Goal: Task Accomplishment & Management: Use online tool/utility

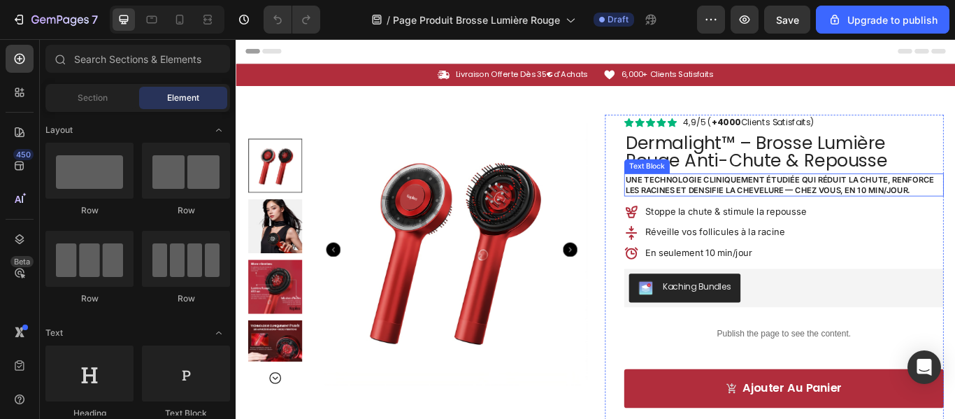
click at [792, 211] on p "Une technologie cliniquement étudiée qui réduit la chute, renforce les racines …" at bounding box center [875, 209] width 370 height 24
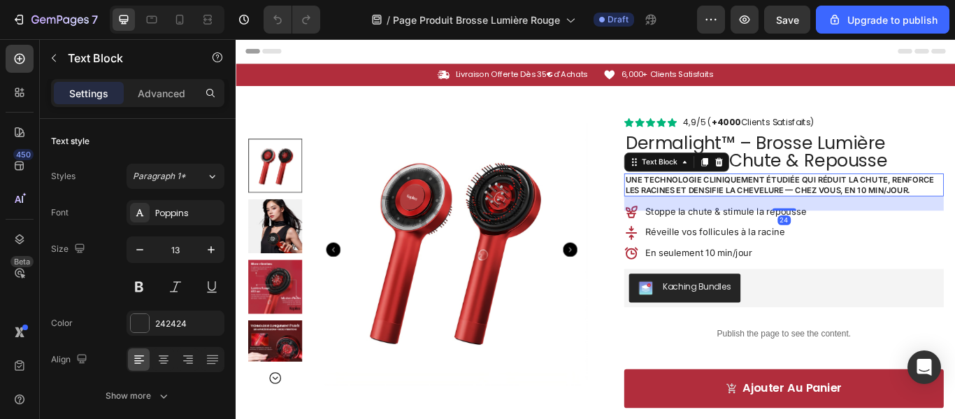
click at [792, 211] on p "Une technologie cliniquement étudiée qui réduit la chute, renforce les racines …" at bounding box center [875, 209] width 370 height 24
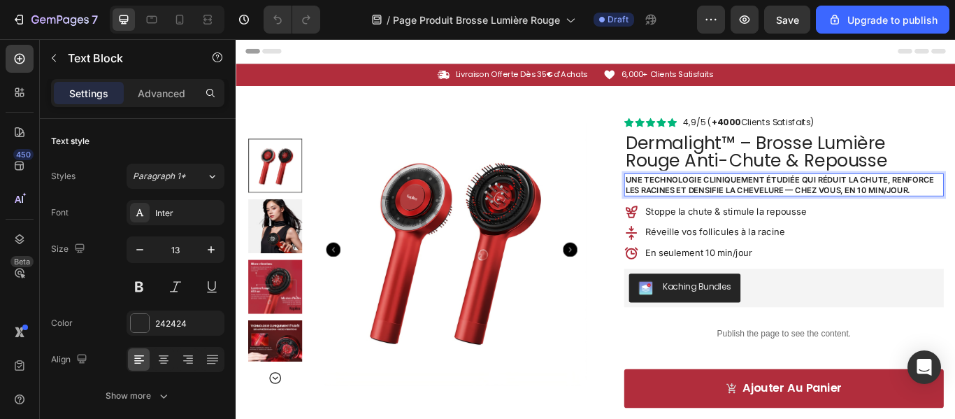
click at [792, 211] on p "Une technologie cliniquement étudiée qui réduit la chute, renforce les racines …" at bounding box center [875, 209] width 370 height 24
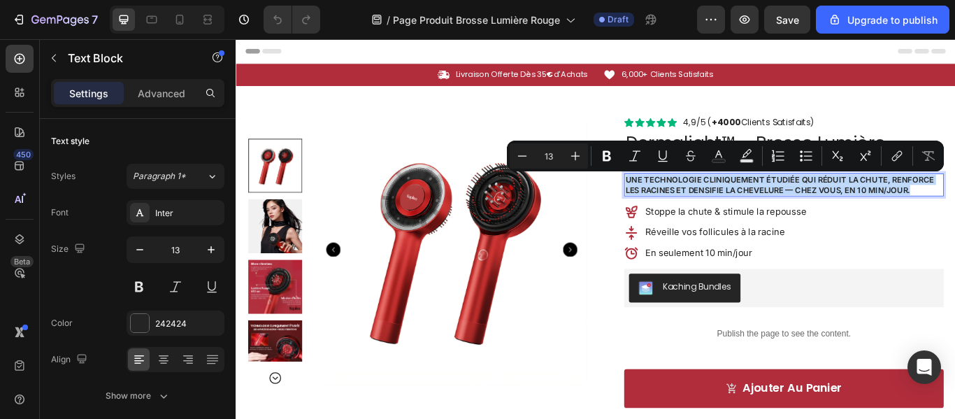
copy p "Une technologie cliniquement étudiée qui réduit la chute, renforce les racines …"
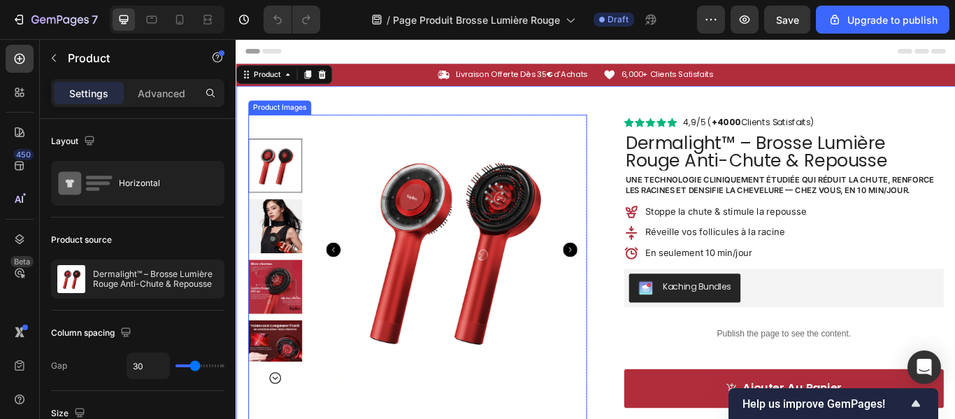
click at [623, 288] on icon "Carousel Next Arrow" at bounding box center [625, 284] width 17 height 17
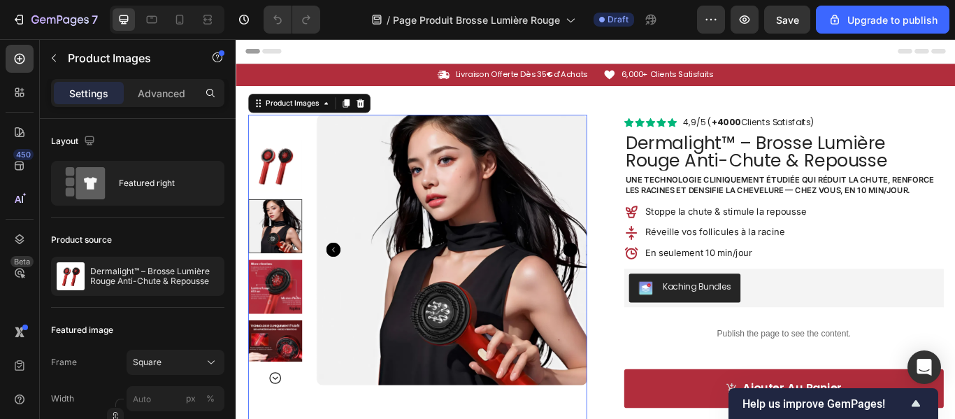
click at [624, 285] on icon "Carousel Next Arrow" at bounding box center [625, 284] width 17 height 17
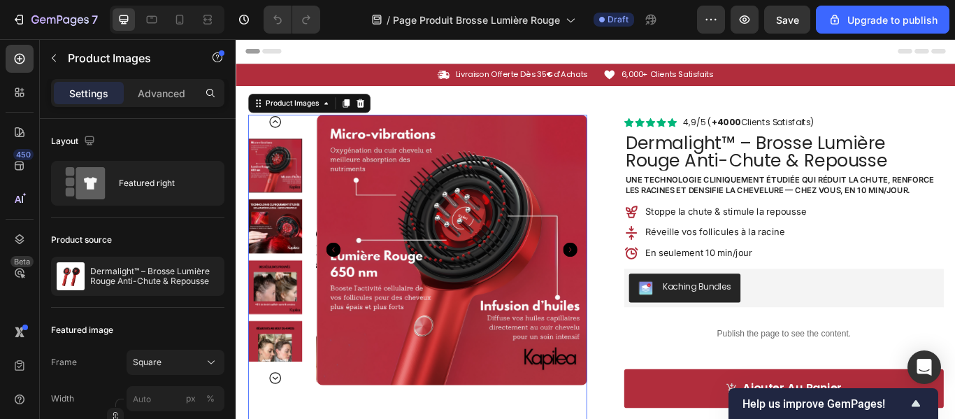
click at [624, 285] on icon "Carousel Next Arrow" at bounding box center [625, 284] width 17 height 17
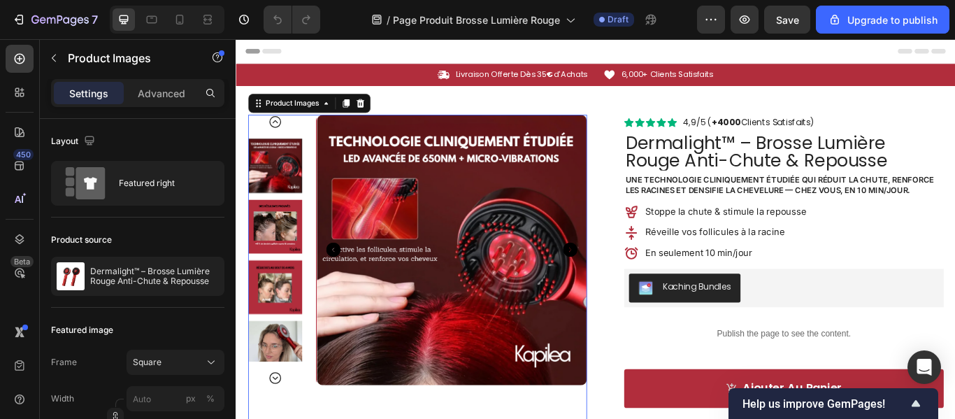
click at [624, 285] on icon "Carousel Next Arrow" at bounding box center [625, 284] width 17 height 17
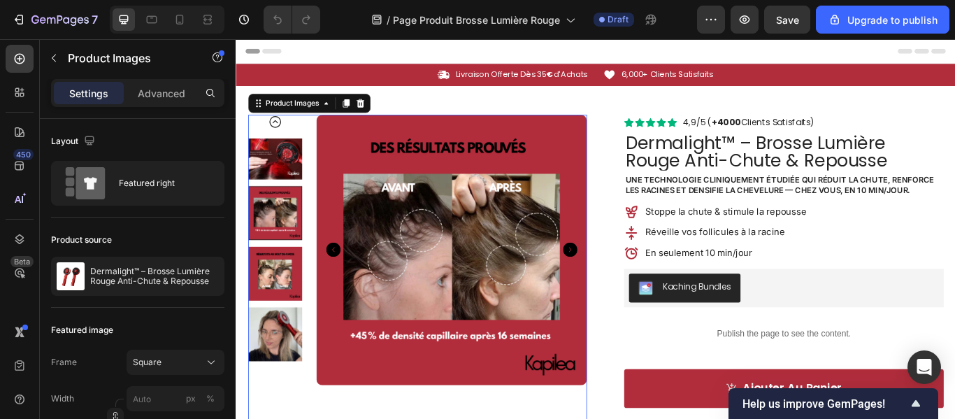
click at [625, 283] on icon "Carousel Next Arrow" at bounding box center [625, 284] width 17 height 17
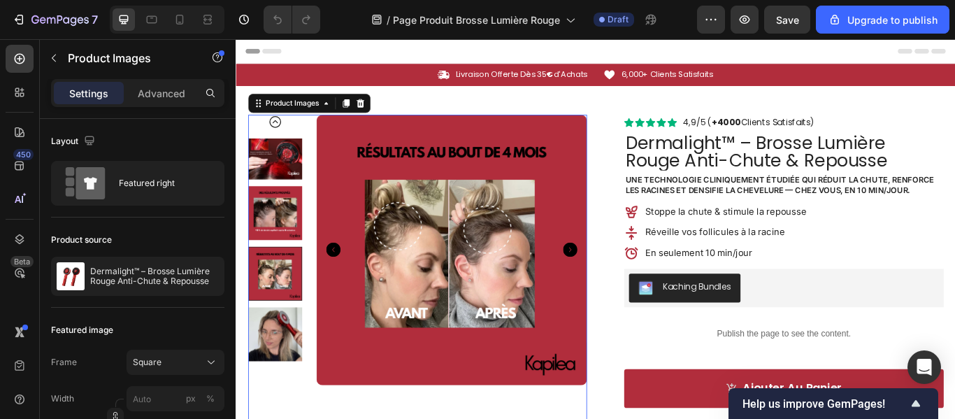
click at [625, 283] on icon "Carousel Next Arrow" at bounding box center [625, 284] width 17 height 17
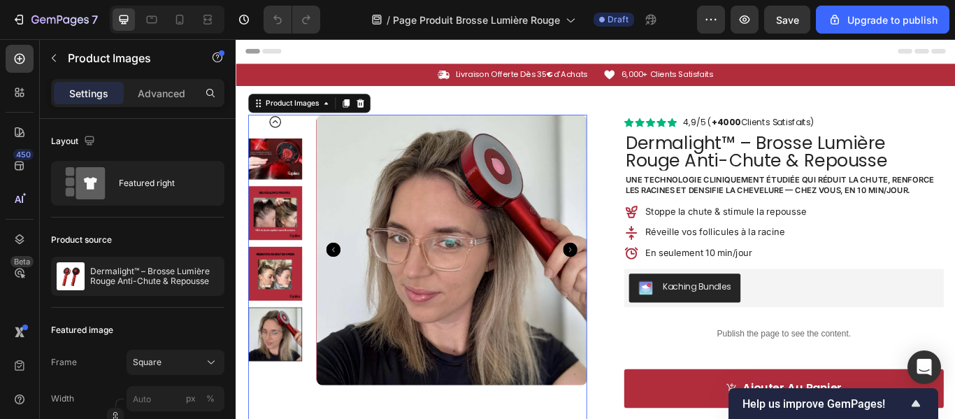
click at [346, 290] on icon "Carousel Back Arrow" at bounding box center [349, 284] width 17 height 17
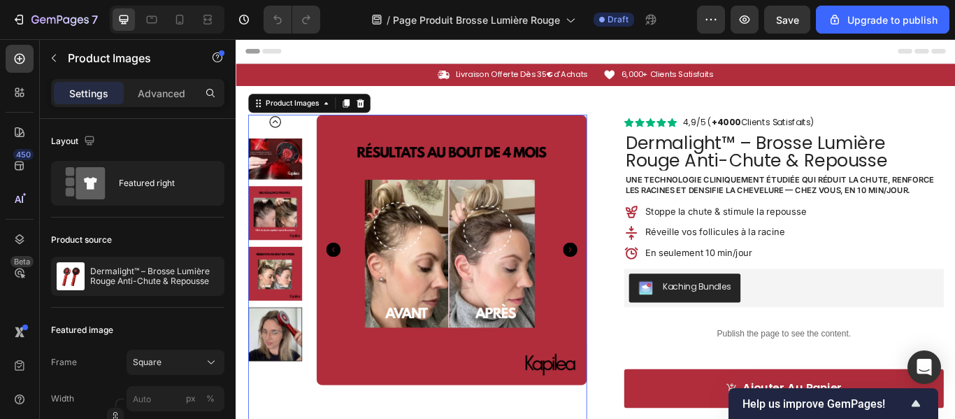
click at [346, 290] on icon "Carousel Back Arrow" at bounding box center [349, 284] width 17 height 17
click at [349, 287] on icon "Carousel Back Arrow" at bounding box center [349, 284] width 17 height 17
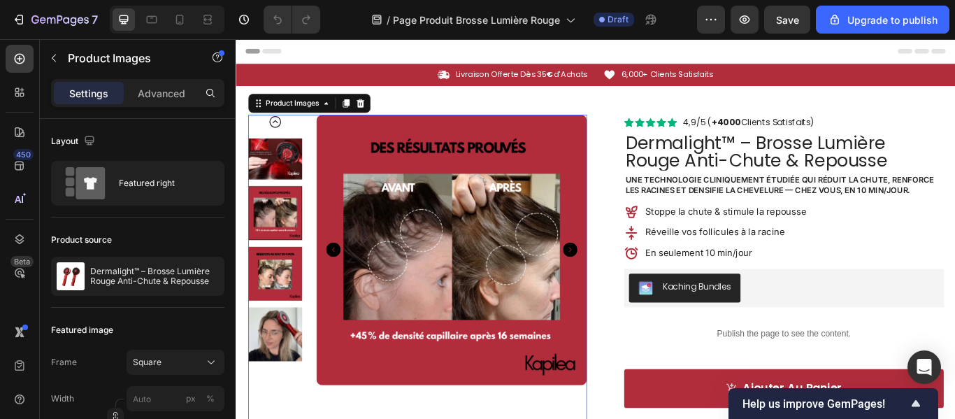
click at [629, 283] on icon "Carousel Next Arrow" at bounding box center [625, 284] width 17 height 17
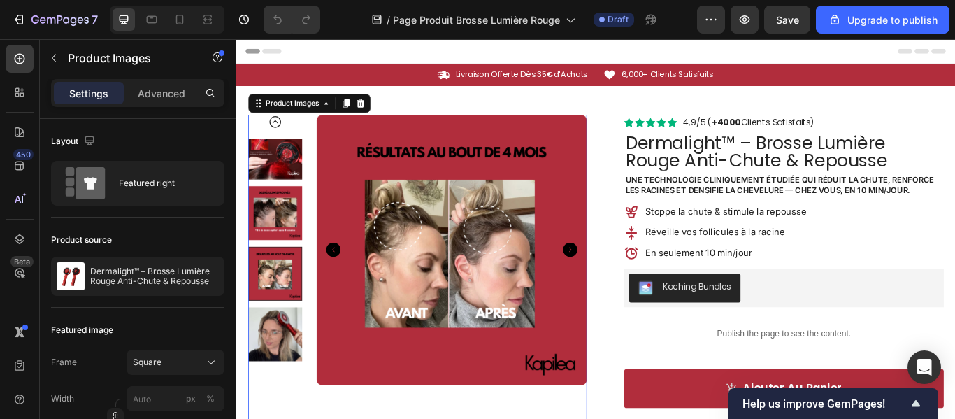
click at [625, 283] on icon "Carousel Next Arrow" at bounding box center [625, 284] width 17 height 17
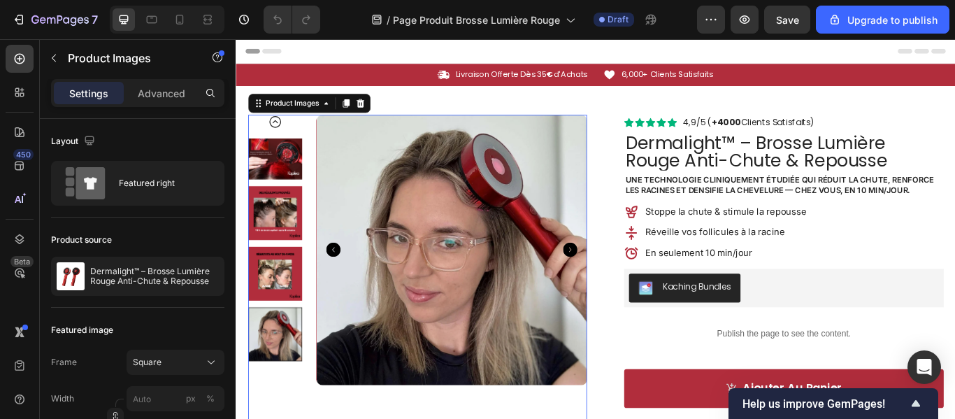
click at [354, 285] on icon "Carousel Back Arrow" at bounding box center [349, 284] width 17 height 17
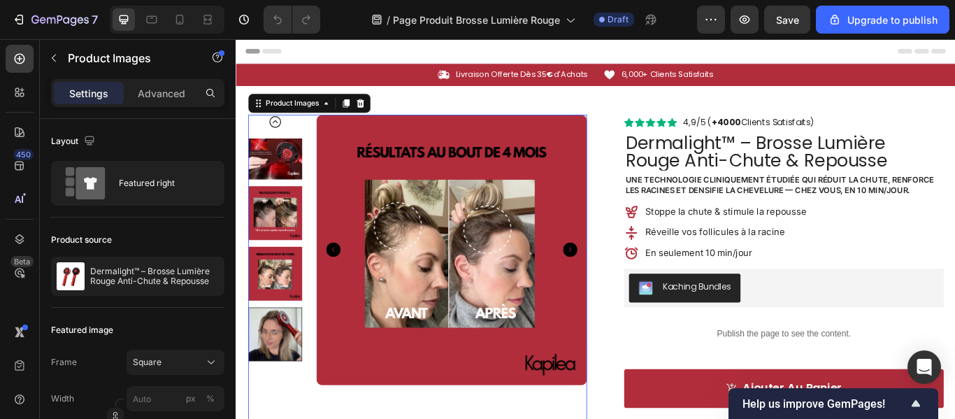
click at [354, 285] on icon "Carousel Back Arrow" at bounding box center [349, 284] width 17 height 17
click at [299, 225] on img at bounding box center [281, 242] width 63 height 63
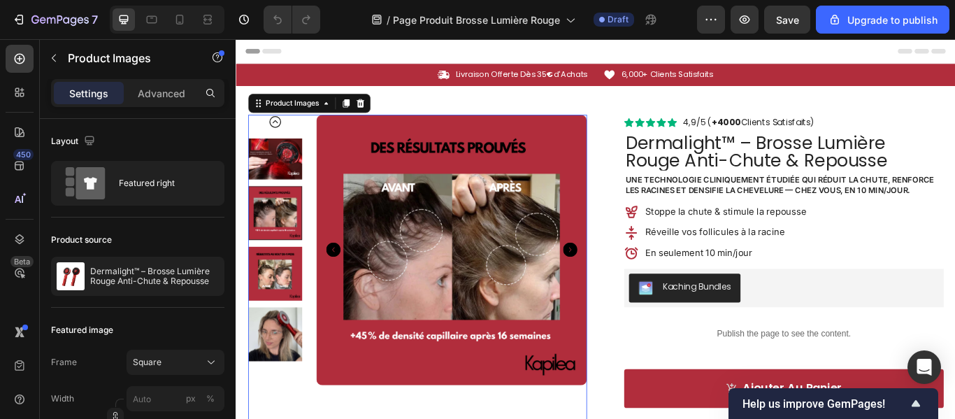
click at [281, 141] on icon "Carousel Back Arrow" at bounding box center [281, 135] width 17 height 17
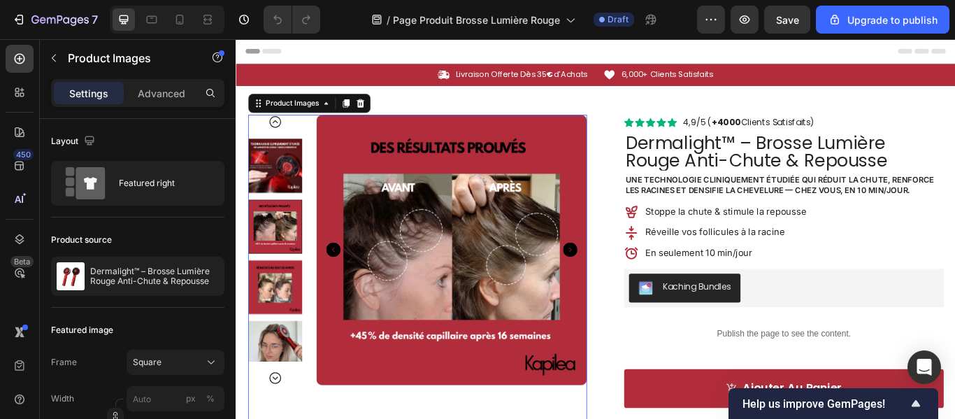
click at [281, 141] on icon "Carousel Back Arrow" at bounding box center [281, 135] width 17 height 17
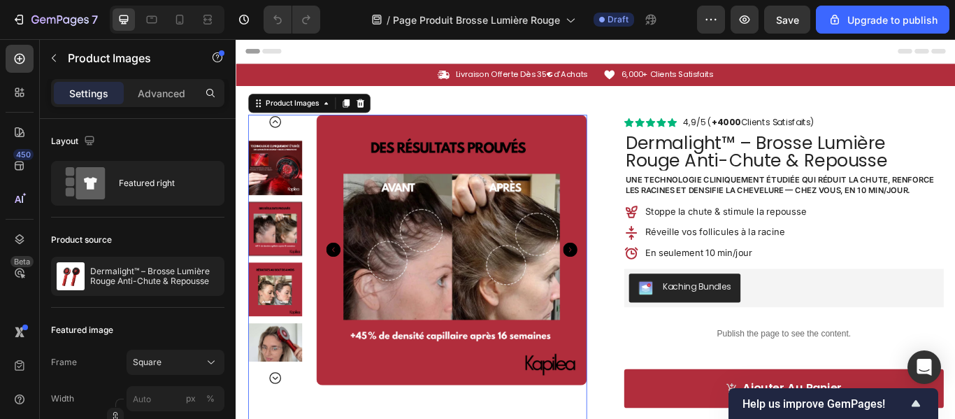
click at [281, 141] on icon "Carousel Back Arrow" at bounding box center [281, 135] width 17 height 17
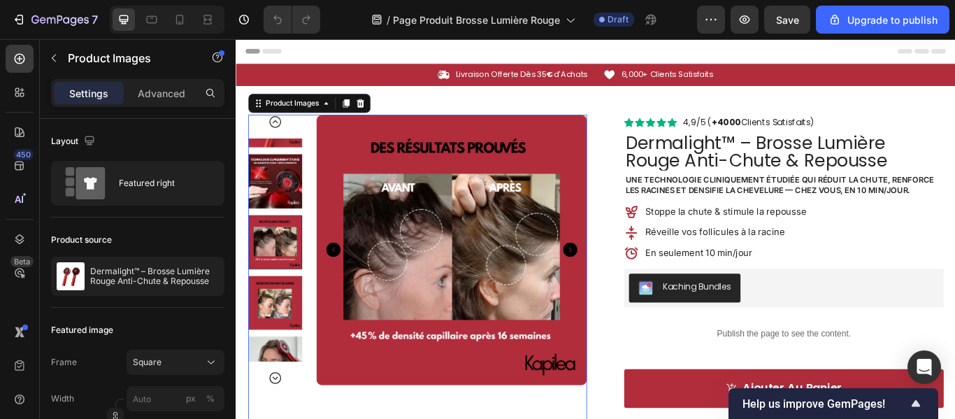
click at [281, 141] on icon "Carousel Back Arrow" at bounding box center [281, 135] width 17 height 17
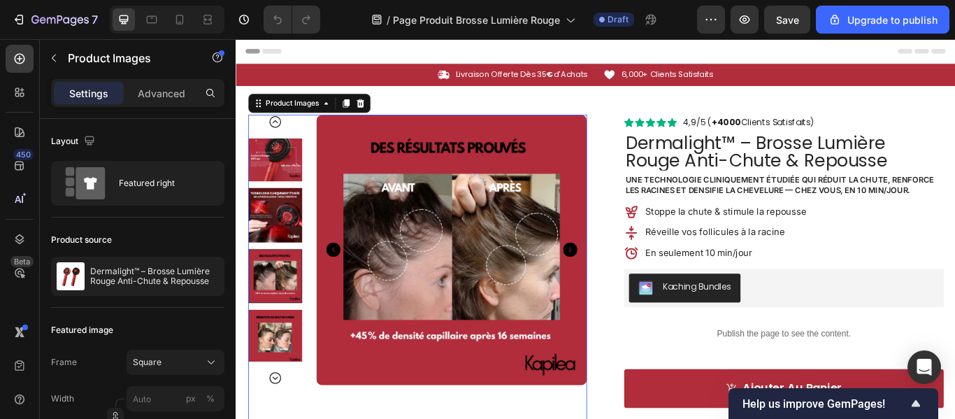
click at [281, 141] on icon "Carousel Back Arrow" at bounding box center [281, 135] width 17 height 17
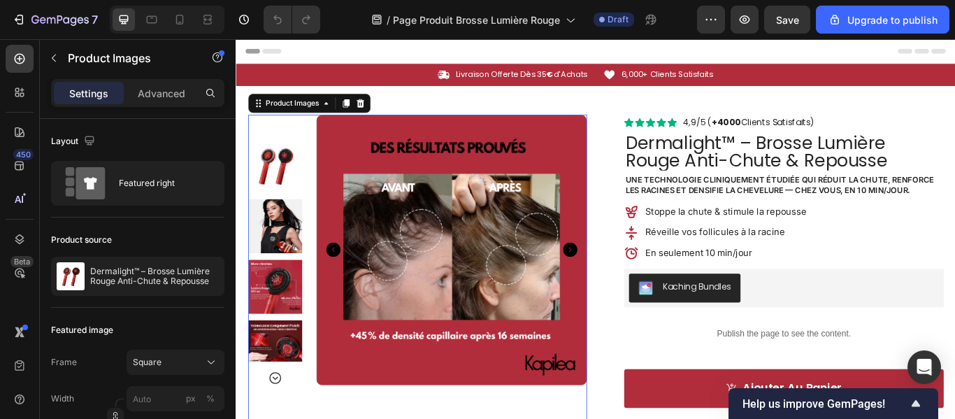
click at [295, 337] on img at bounding box center [281, 328] width 63 height 63
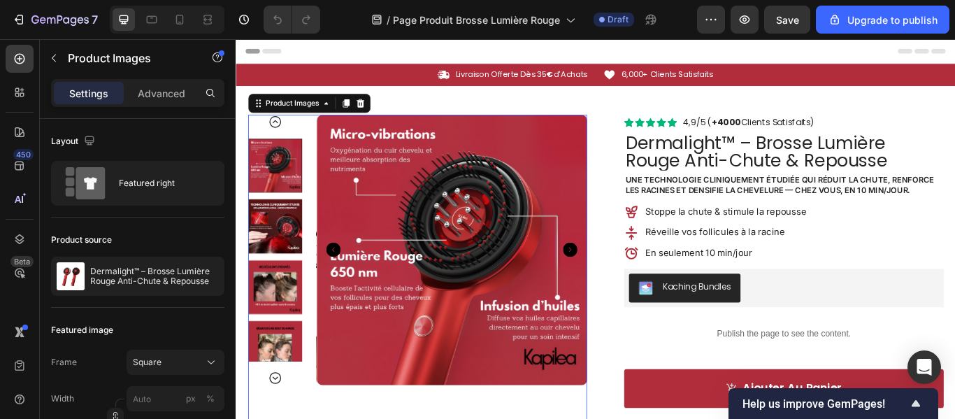
click at [626, 283] on icon "Carousel Next Arrow" at bounding box center [625, 284] width 17 height 17
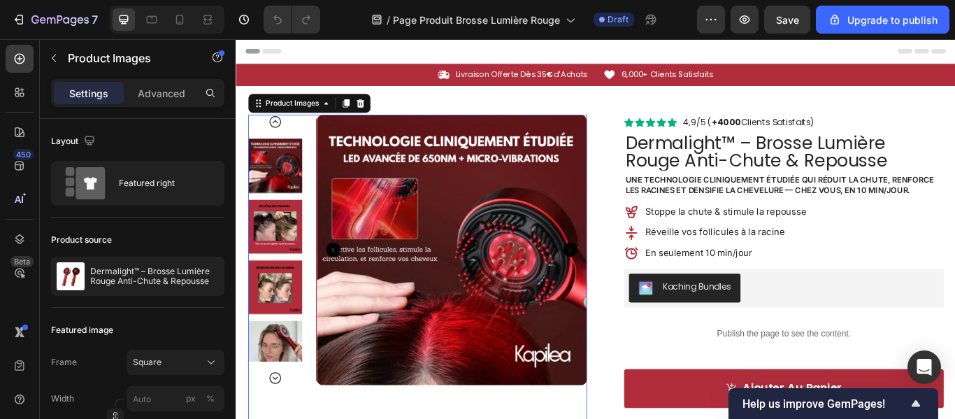
click at [627, 279] on icon "Carousel Next Arrow" at bounding box center [625, 284] width 17 height 17
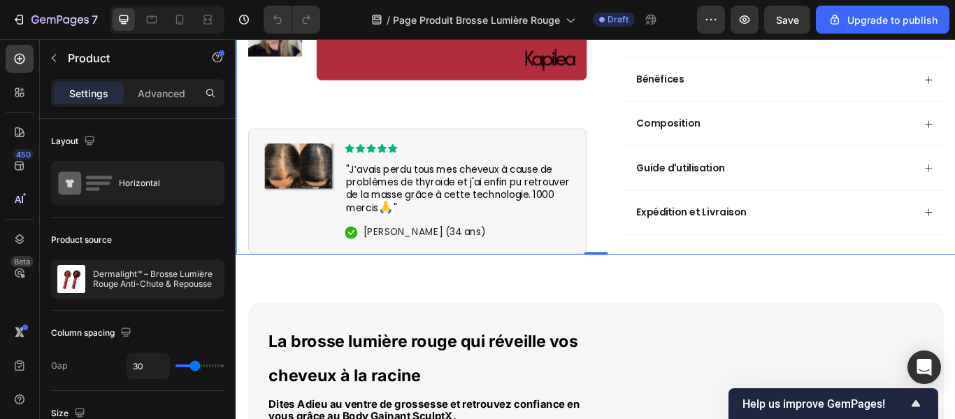
scroll to position [471, 0]
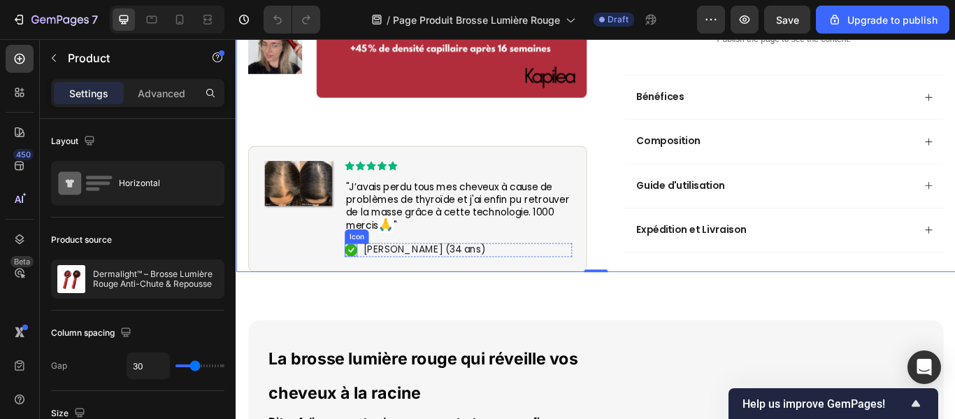
click at [373, 292] on rect at bounding box center [369, 285] width 15 height 15
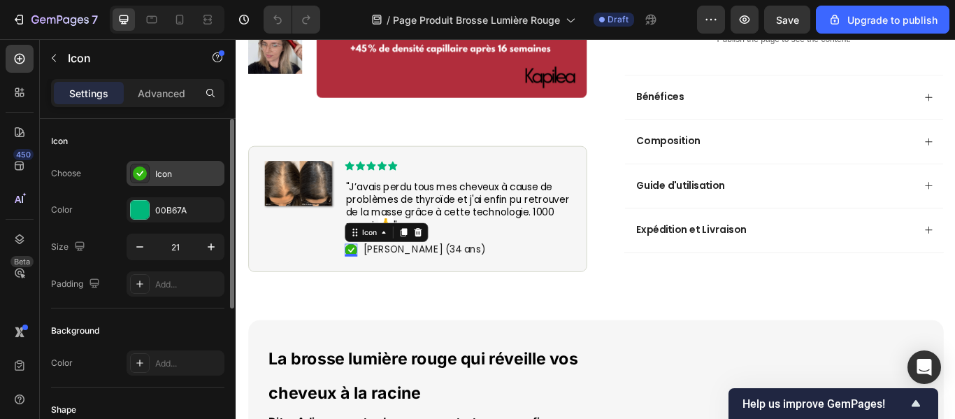
click at [144, 172] on rect at bounding box center [140, 173] width 14 height 14
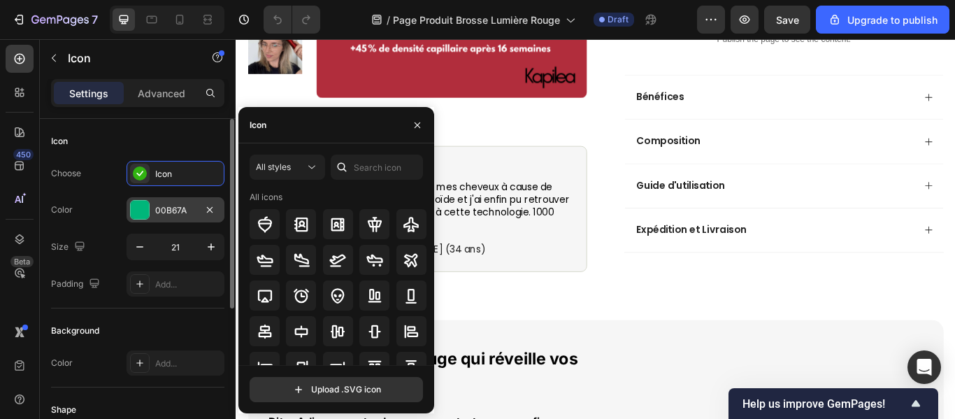
click at [160, 217] on div "00B67A" at bounding box center [176, 209] width 98 height 25
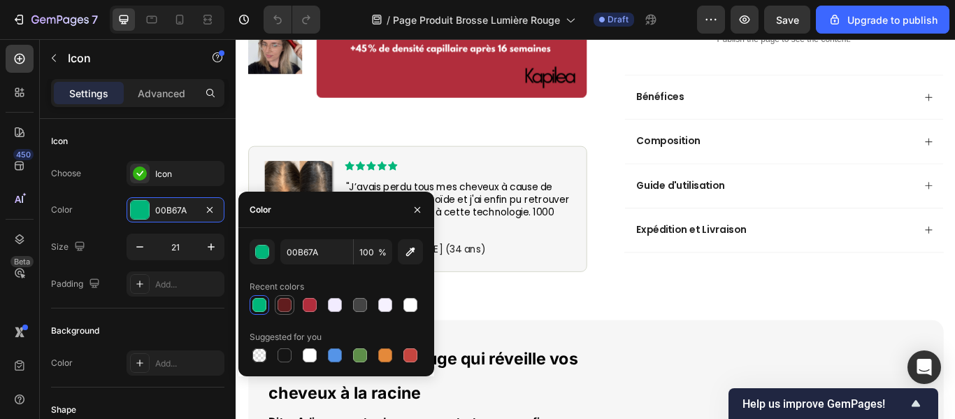
click at [290, 313] on div at bounding box center [284, 305] width 17 height 17
type input "611D1E"
click at [433, 323] on div "611D1E 100 % Recent colors Suggested for you" at bounding box center [336, 302] width 196 height 126
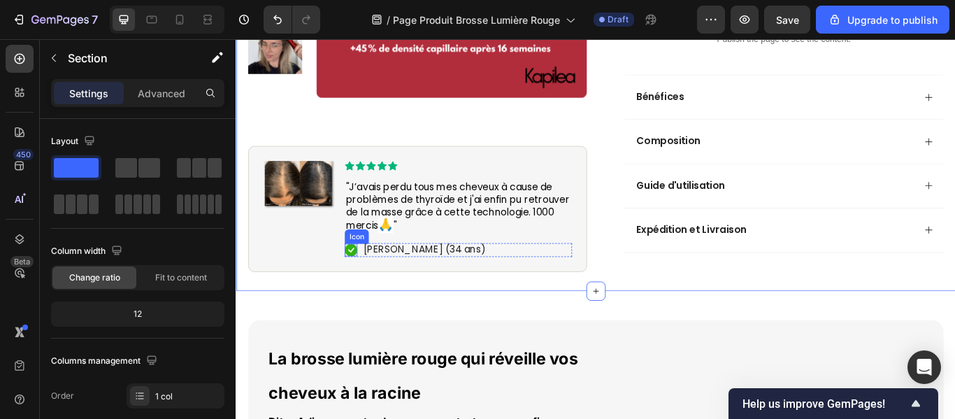
click at [368, 292] on rect at bounding box center [369, 285] width 15 height 15
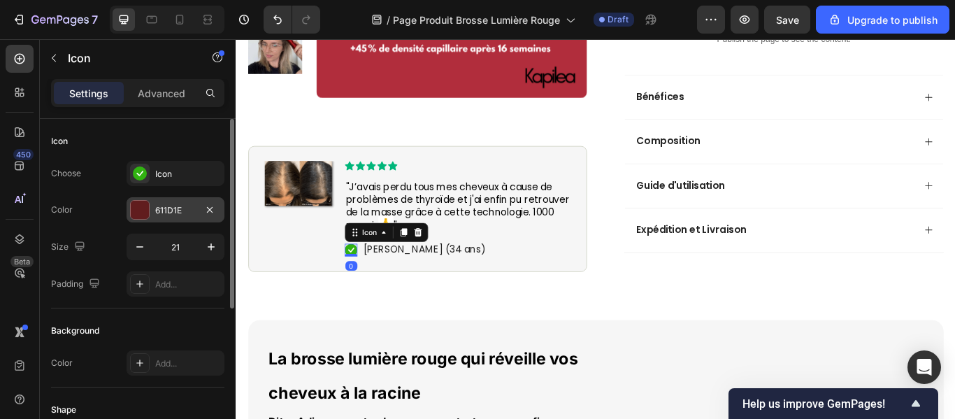
click at [145, 208] on div at bounding box center [140, 210] width 18 height 18
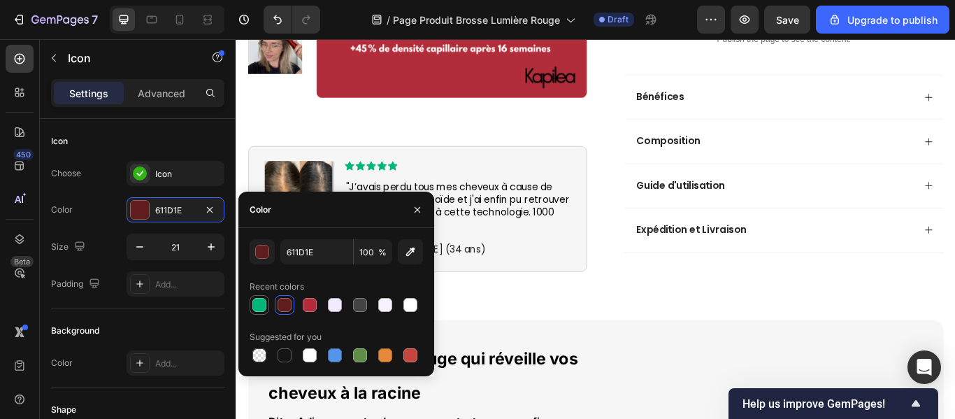
click at [261, 308] on div at bounding box center [259, 305] width 14 height 14
type input "00B67A"
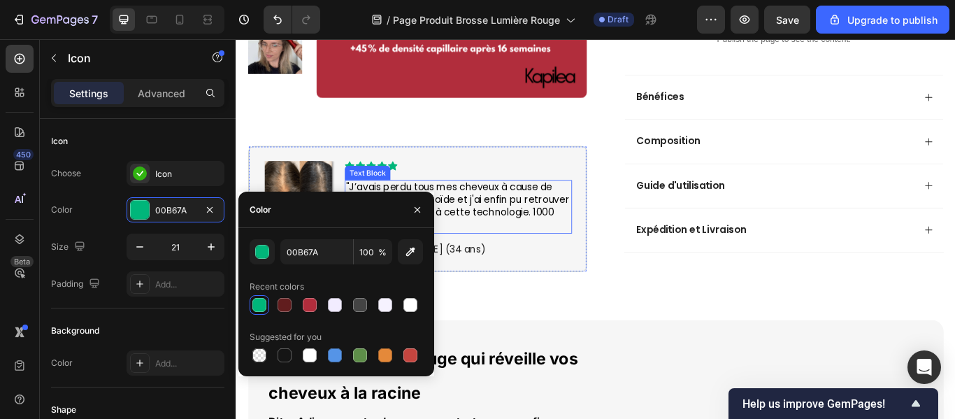
click at [521, 245] on span ""J’avais perdu tous mes cheveux à cause de problèmes de thyroïde et j'ai enfin …" at bounding box center [494, 234] width 261 height 61
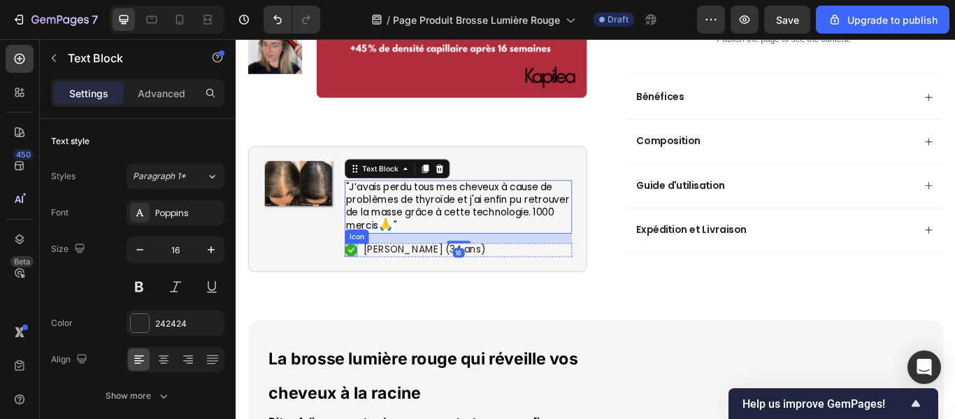
click at [370, 292] on rect at bounding box center [369, 285] width 15 height 15
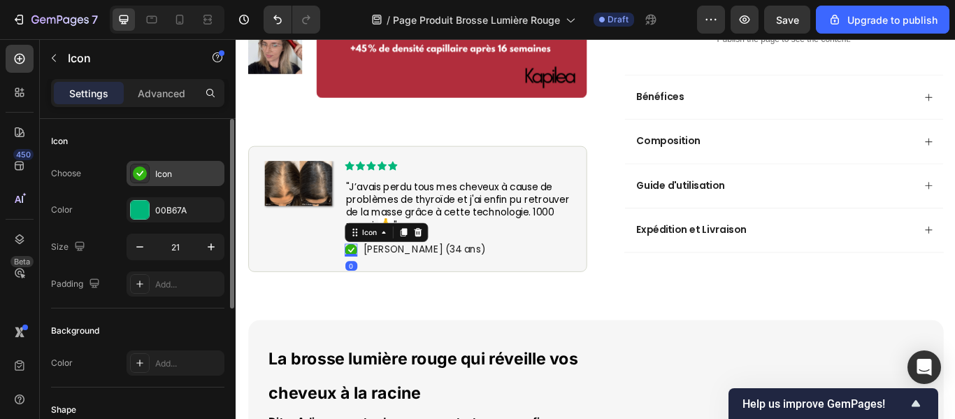
click at [164, 174] on div "Icon" at bounding box center [188, 174] width 66 height 13
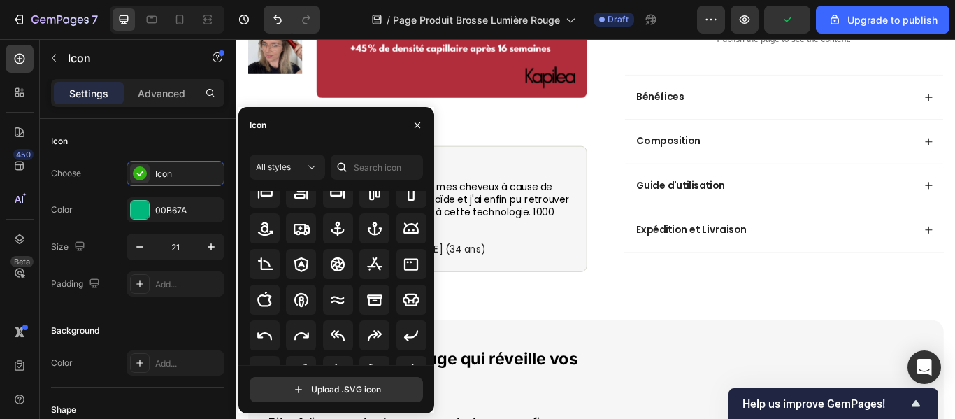
scroll to position [0, 0]
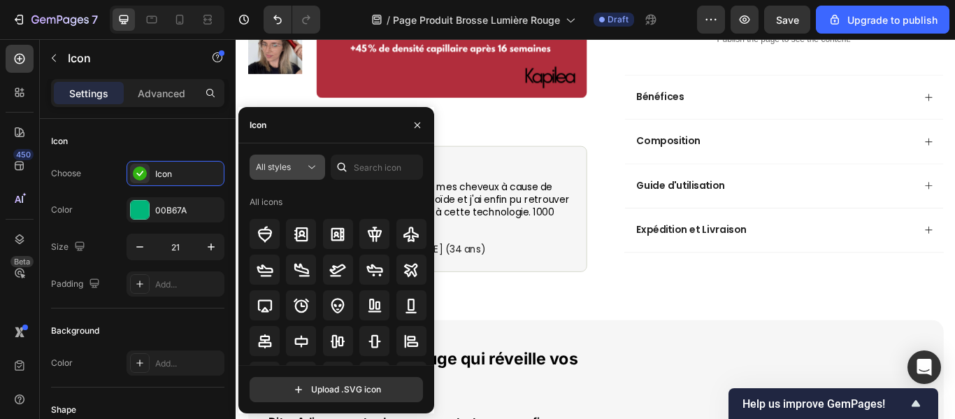
click at [304, 169] on div "All styles" at bounding box center [280, 167] width 49 height 13
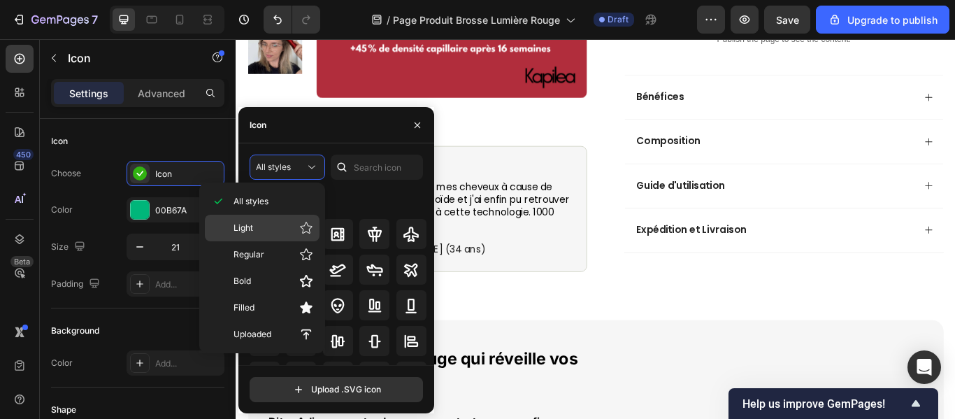
click at [271, 227] on p "Light" at bounding box center [274, 228] width 80 height 14
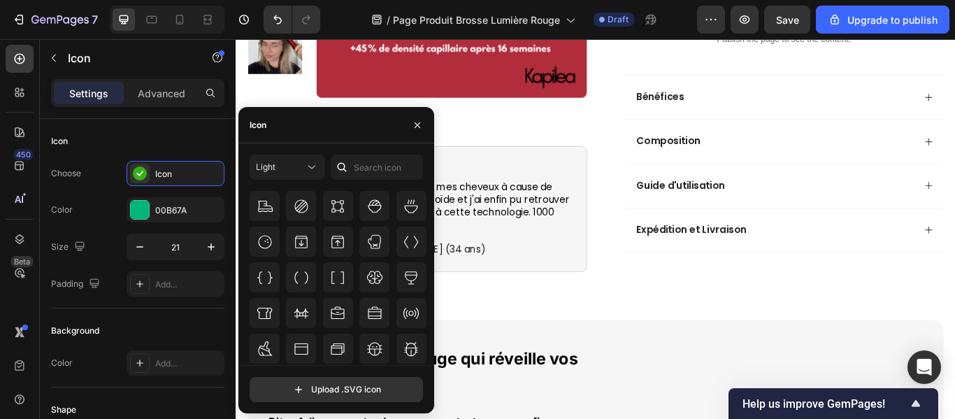
scroll to position [1387, 0]
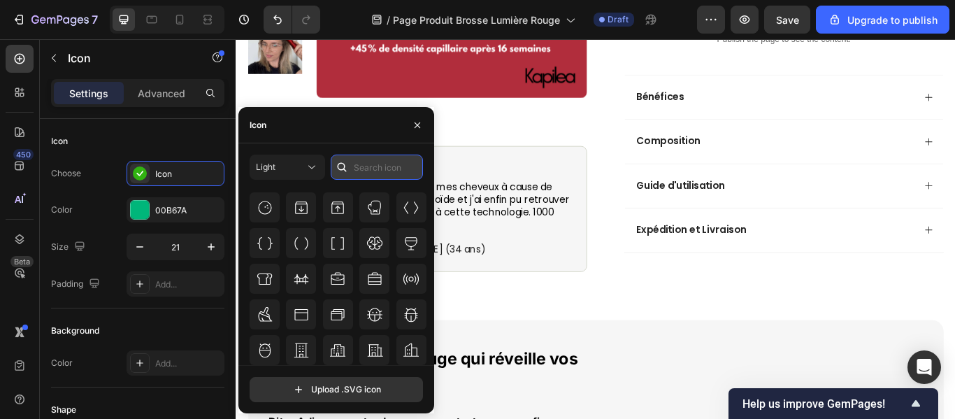
click at [364, 164] on input "text" at bounding box center [377, 167] width 92 height 25
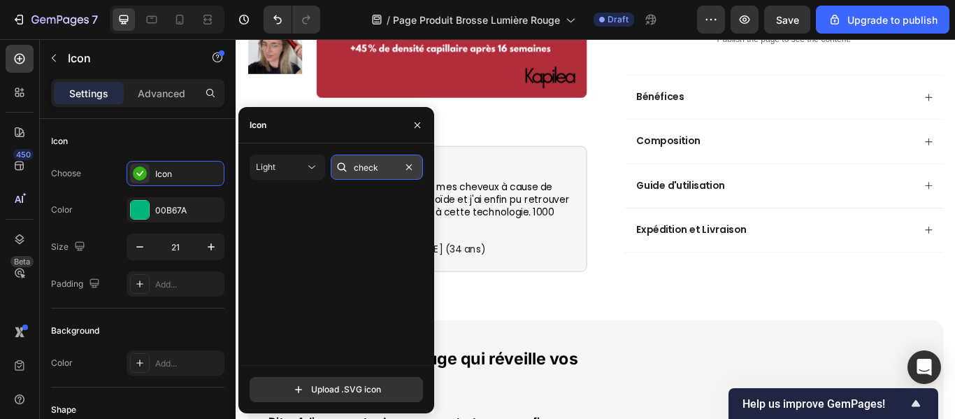
scroll to position [0, 0]
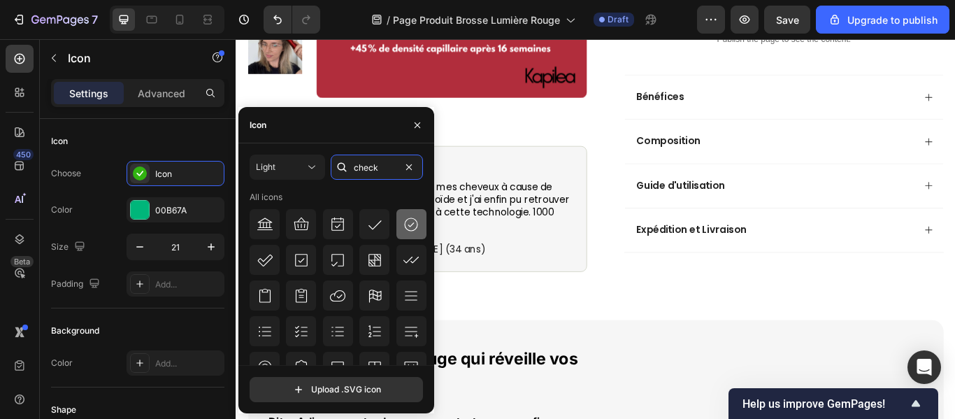
type input "check"
click at [406, 232] on icon at bounding box center [411, 224] width 17 height 17
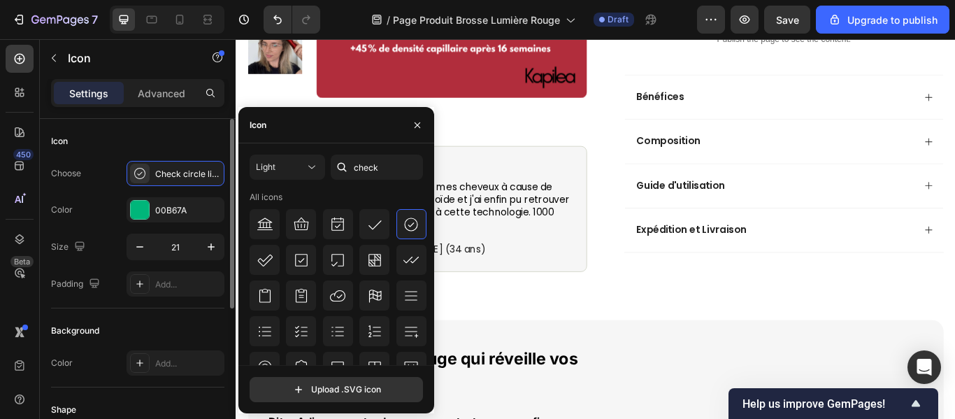
click at [104, 202] on div "Color 00B67A" at bounding box center [137, 209] width 173 height 25
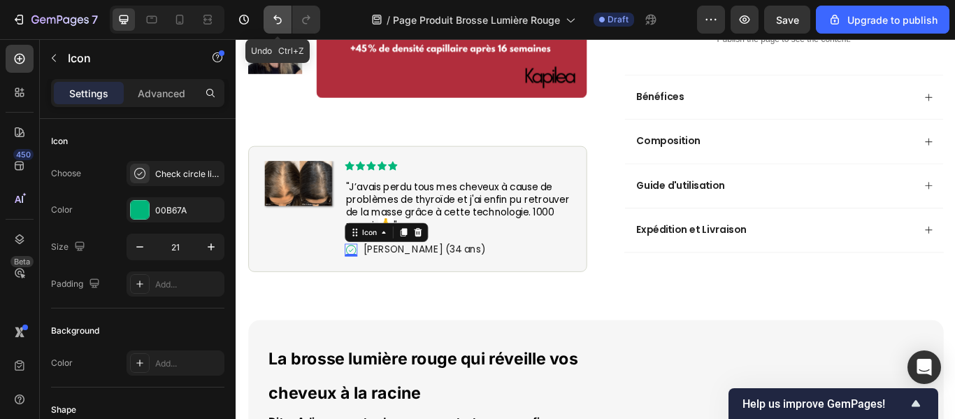
click at [280, 21] on icon "Undo/Redo" at bounding box center [278, 20] width 14 height 14
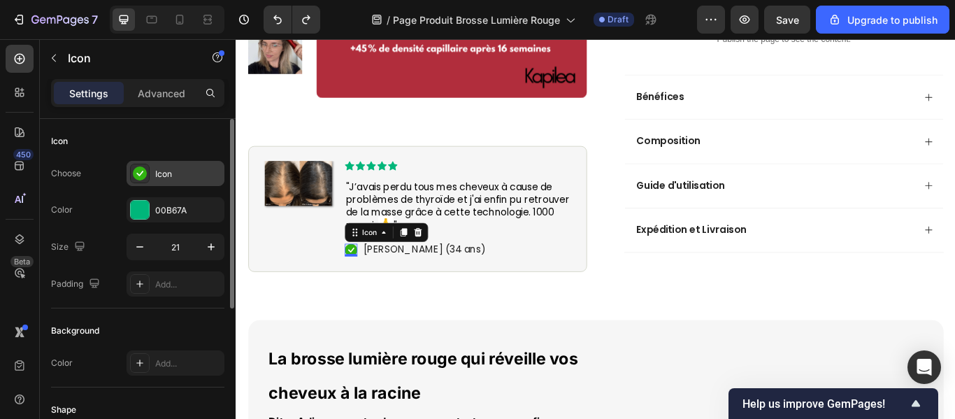
click at [169, 180] on div "Icon" at bounding box center [176, 173] width 98 height 25
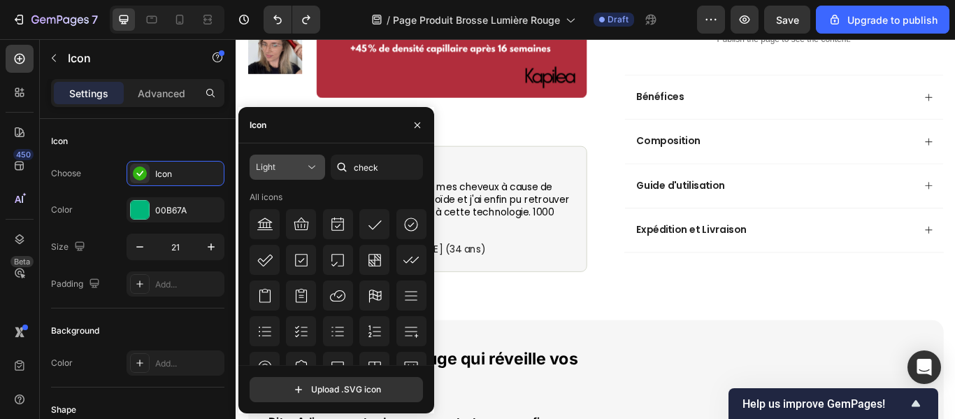
click at [277, 166] on div "Light" at bounding box center [280, 167] width 49 height 13
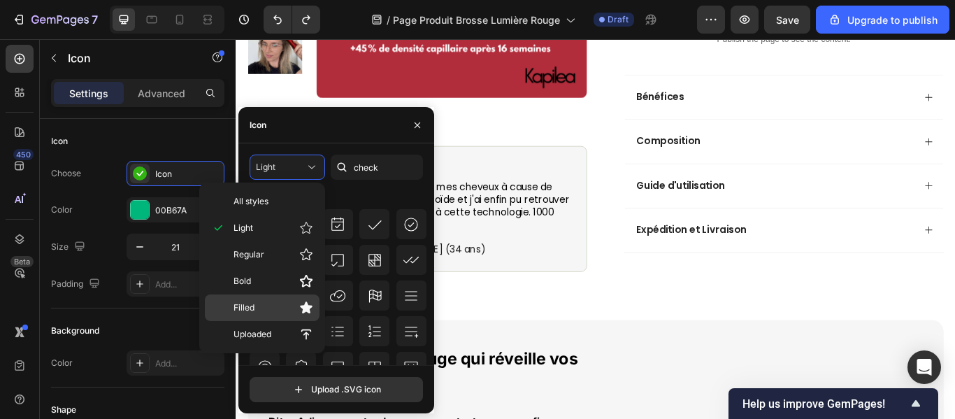
click at [264, 313] on p "Filled" at bounding box center [274, 308] width 80 height 14
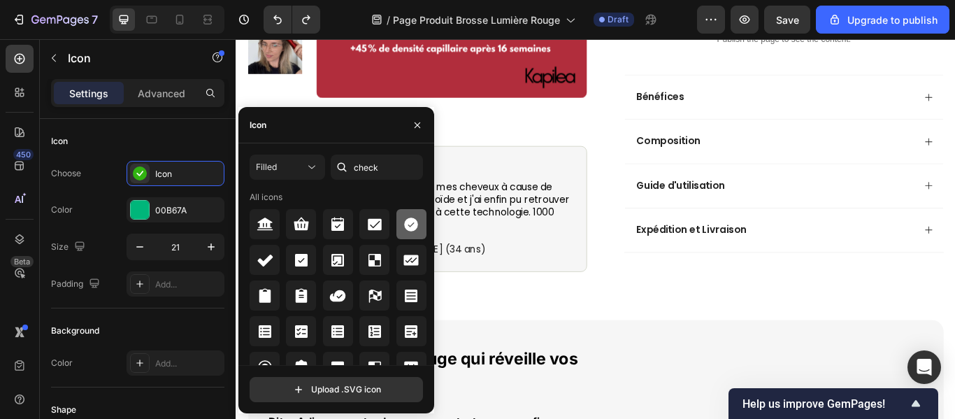
click at [418, 236] on div at bounding box center [412, 224] width 30 height 30
click at [557, 264] on p ""J’avais perdu tous mes cheveux à cause de problèmes de thyroïde et j'ai enfin …" at bounding box center [495, 234] width 262 height 59
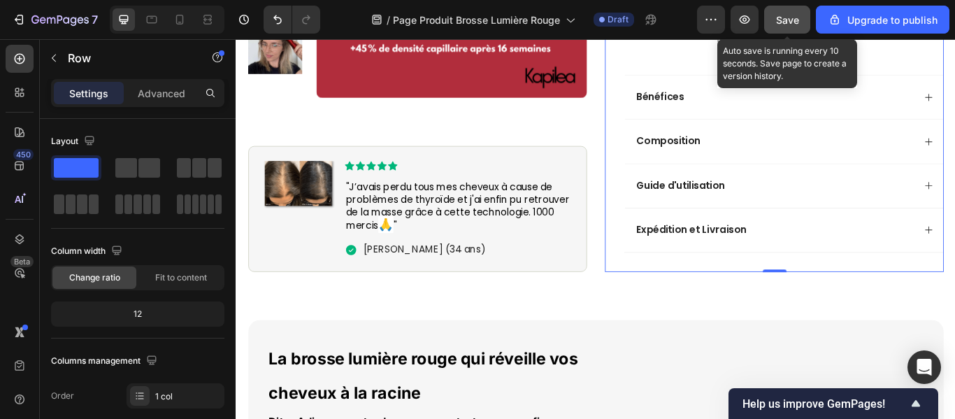
click at [788, 13] on div "Save" at bounding box center [787, 20] width 23 height 15
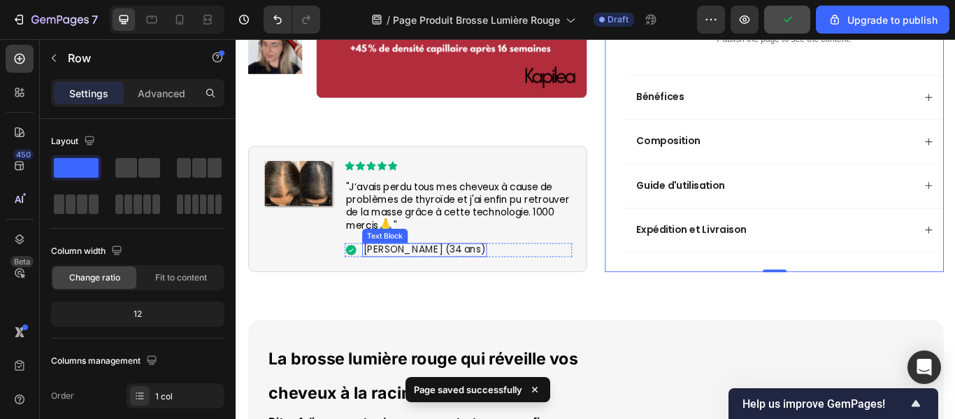
click at [446, 292] on p "[PERSON_NAME] (34 ans)" at bounding box center [455, 284] width 143 height 15
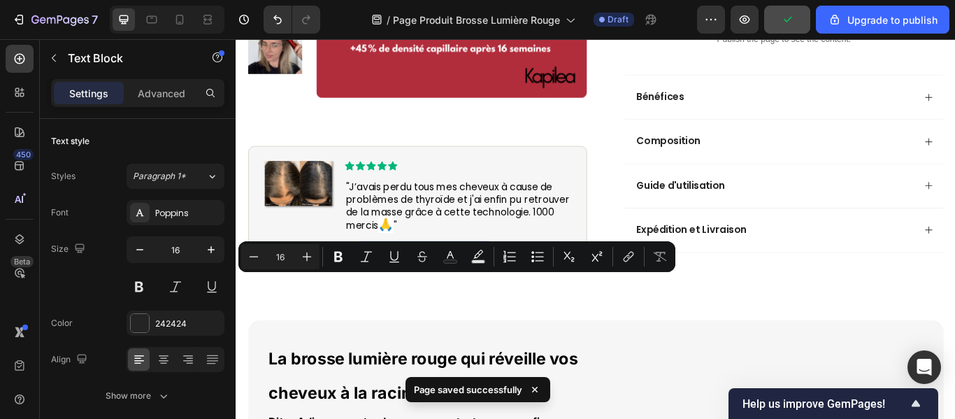
click at [450, 292] on p "[PERSON_NAME] (34 ans)" at bounding box center [455, 284] width 143 height 15
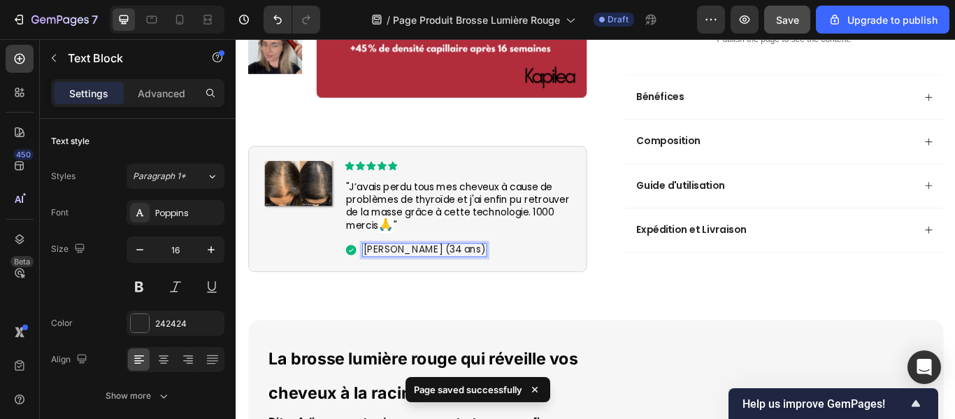
click at [448, 292] on p "[PERSON_NAME] (34 ans)" at bounding box center [455, 284] width 143 height 15
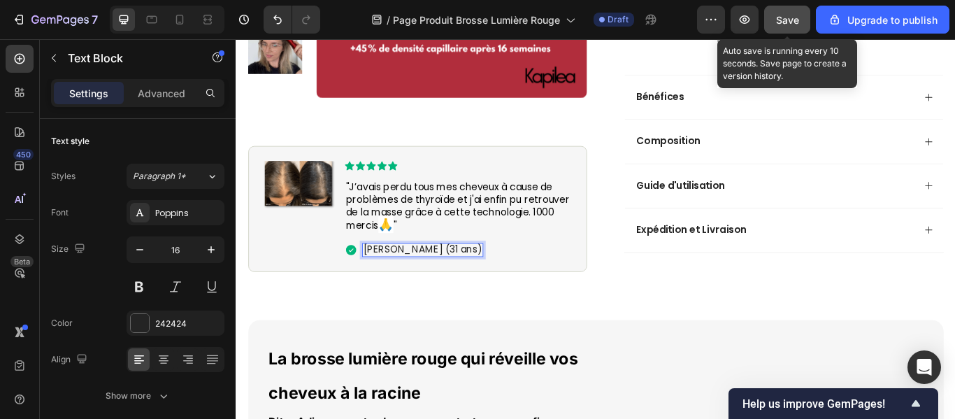
click at [791, 13] on div "Save" at bounding box center [787, 20] width 23 height 15
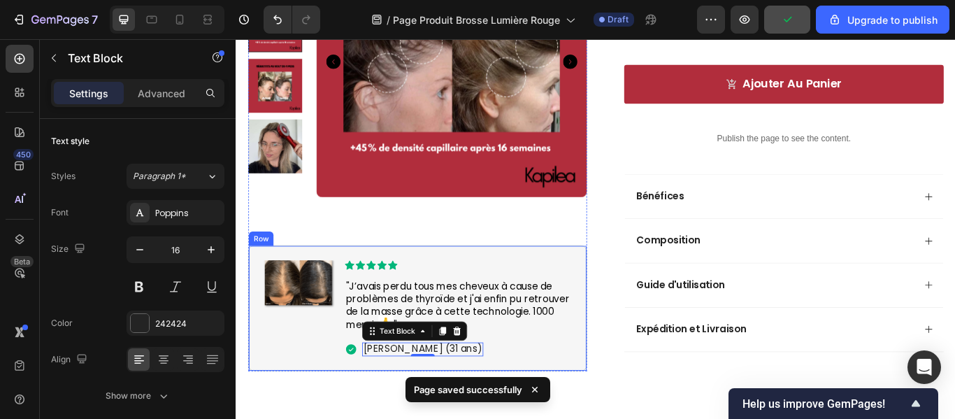
scroll to position [455, 0]
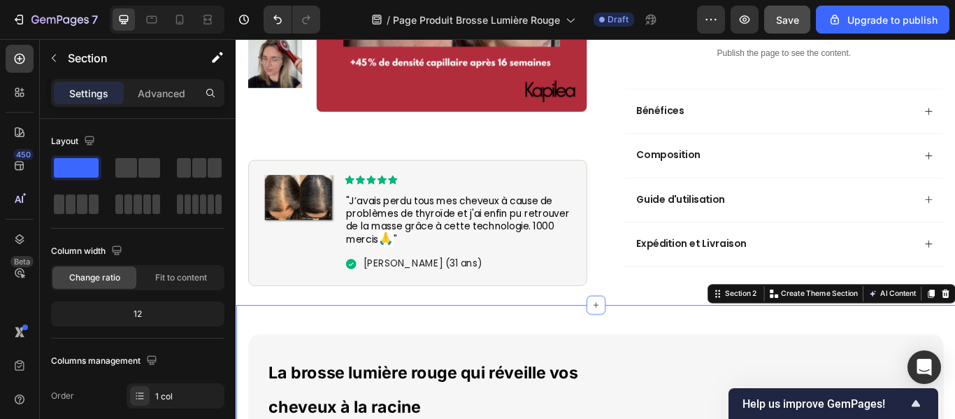
click at [438, 308] on p "[PERSON_NAME] (31 ans)" at bounding box center [453, 300] width 138 height 15
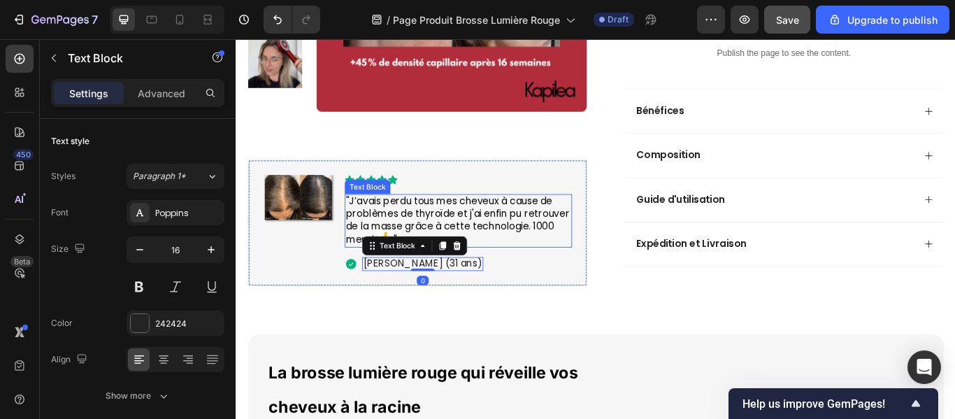
click at [426, 273] on span ""J’avais perdu tous mes cheveux à cause de problèmes de thyroïde et j'ai enfin …" at bounding box center [494, 250] width 261 height 61
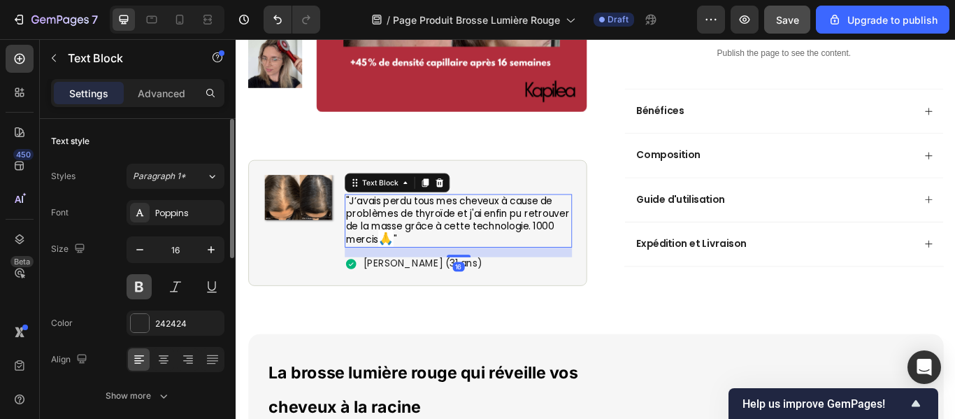
click at [139, 277] on button at bounding box center [139, 286] width 25 height 25
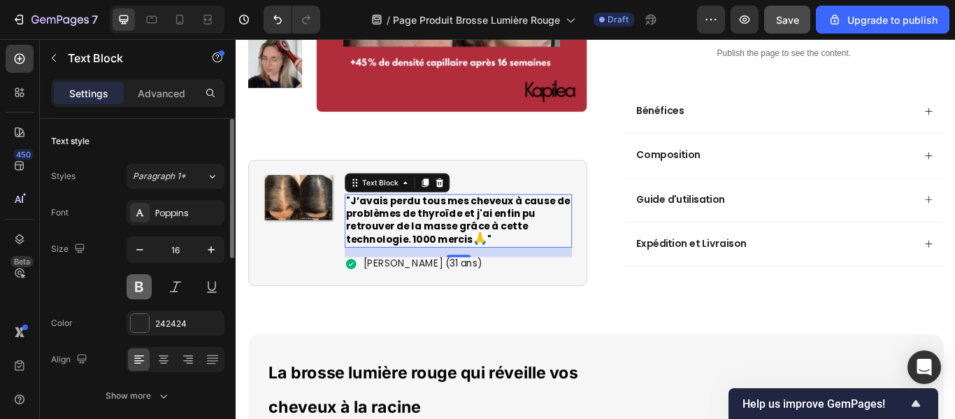
click at [139, 277] on button at bounding box center [139, 286] width 25 height 25
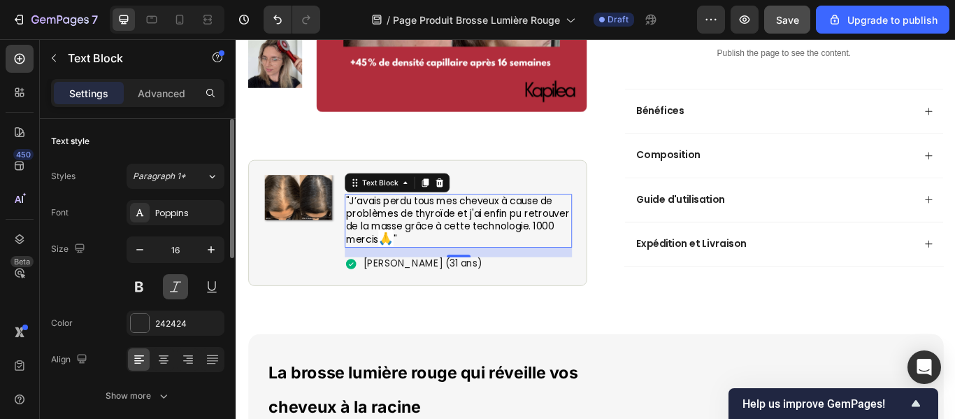
click at [168, 286] on button at bounding box center [175, 286] width 25 height 25
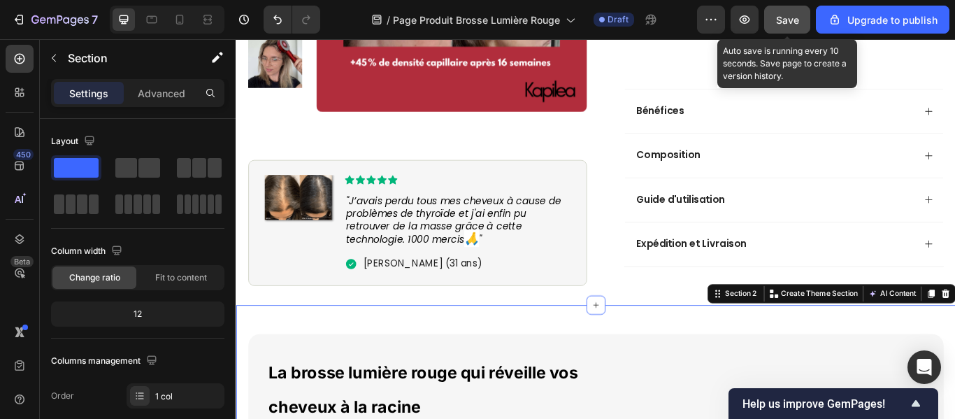
click at [780, 23] on span "Save" at bounding box center [787, 20] width 23 height 12
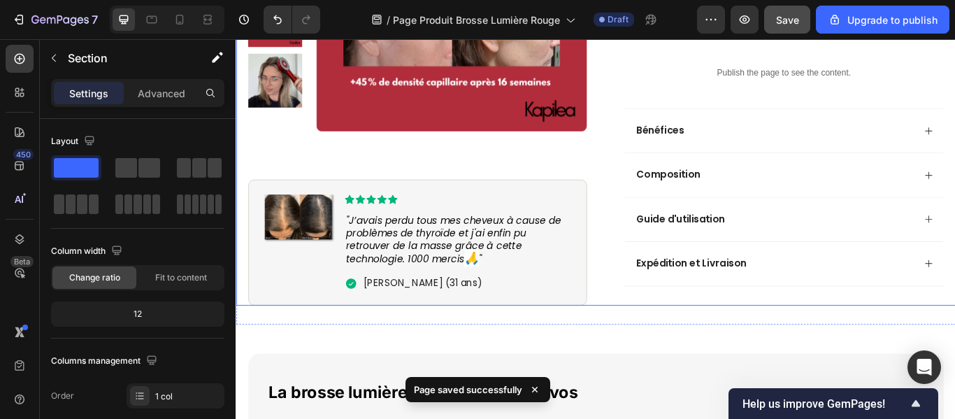
scroll to position [436, 0]
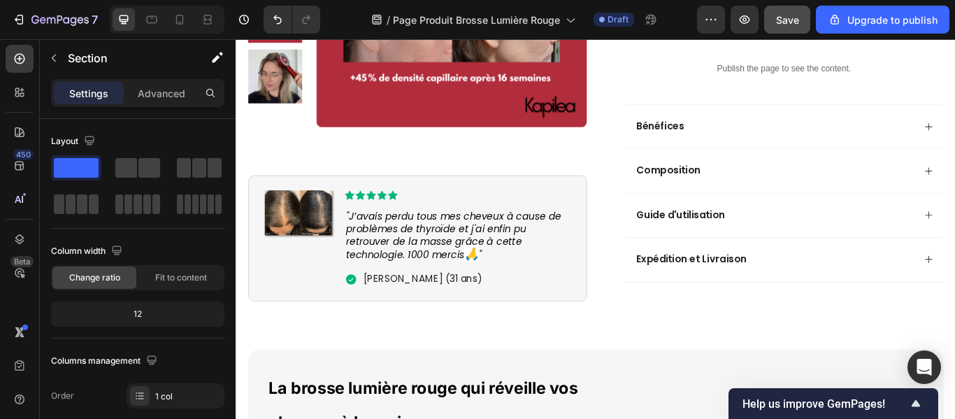
click at [955, 107] on div "Product Images Image Icon Icon Icon Icon Icon Icon List "J’avais perdu tous mes…" at bounding box center [655, 1] width 839 height 688
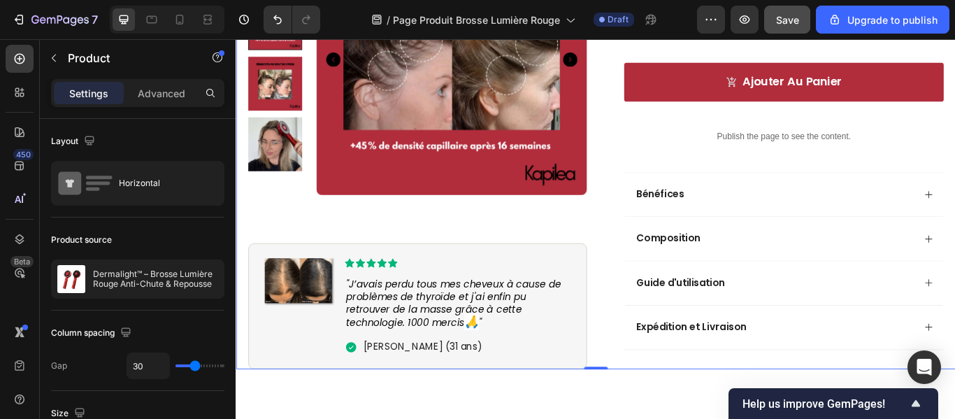
scroll to position [359, 0]
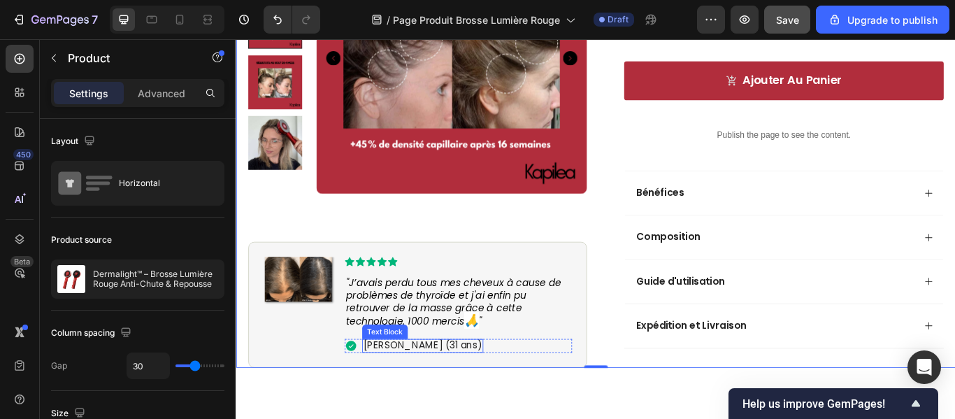
click at [386, 404] on p "[PERSON_NAME] (31 ans)" at bounding box center [453, 396] width 138 height 15
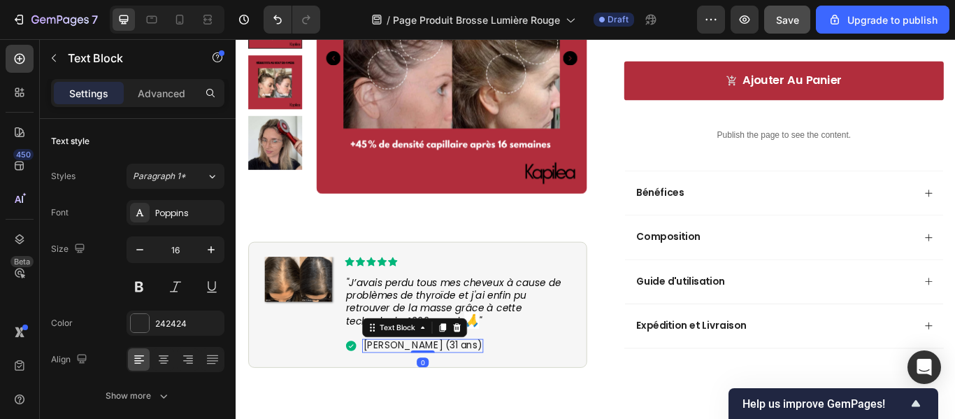
click at [159, 106] on div "Settings Advanced" at bounding box center [137, 93] width 173 height 28
click at [151, 96] on p "Advanced" at bounding box center [162, 93] width 48 height 15
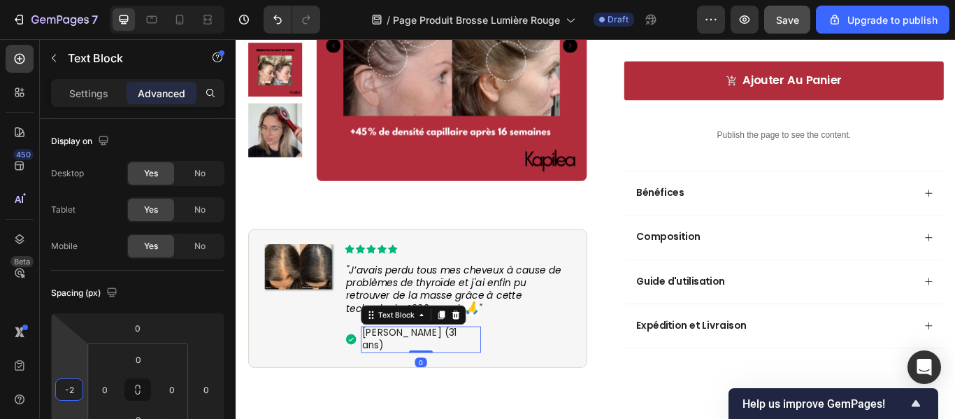
click at [77, 0] on html "7 / Page Produit Brosse Lumière Rouge Draft Preview Save Upgrade to publish 450…" at bounding box center [477, 0] width 955 height 0
click at [276, 13] on icon "Undo/Redo" at bounding box center [278, 20] width 14 height 14
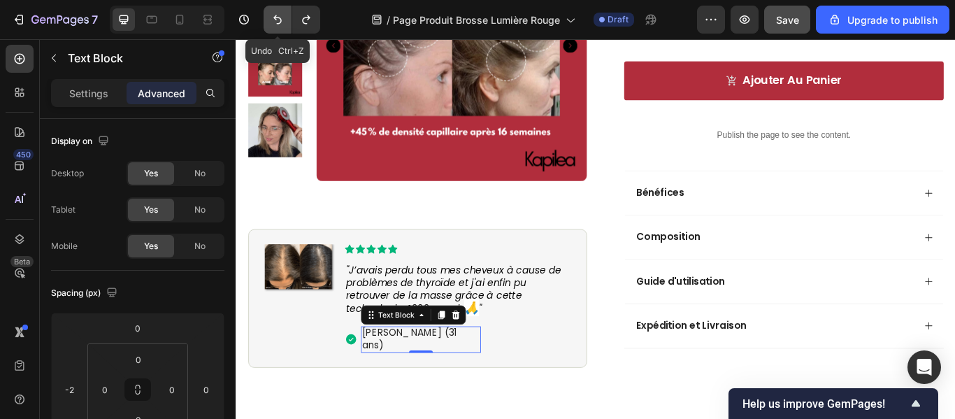
click at [276, 13] on icon "Undo/Redo" at bounding box center [278, 20] width 14 height 14
type input "0"
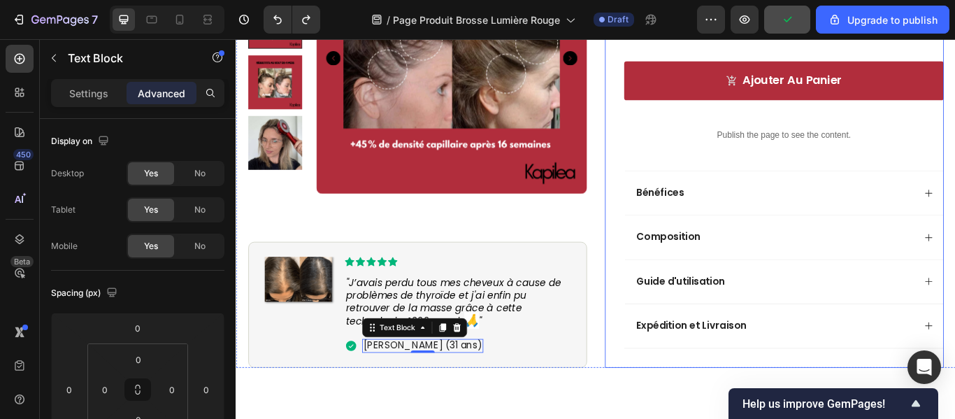
click at [669, 376] on div "Icon Icon Icon Icon Icon Icon List Hoz 4,9/5 ( +4000 Clients Satisfaits) Text b…" at bounding box center [863, 95] width 395 height 654
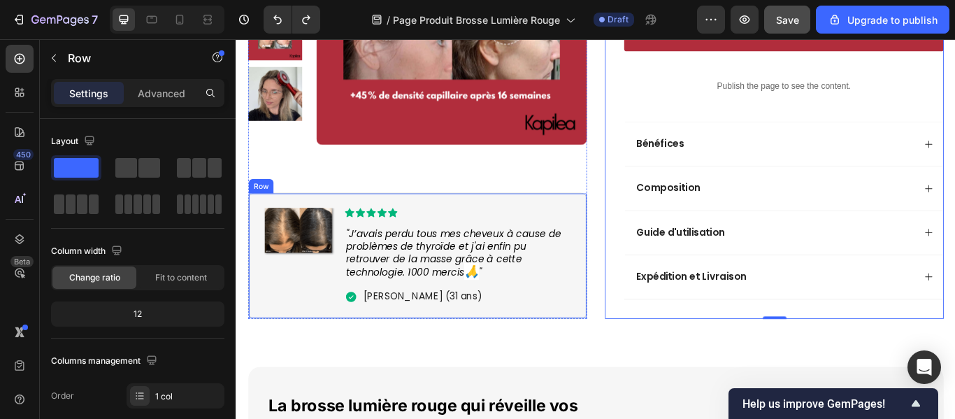
scroll to position [417, 0]
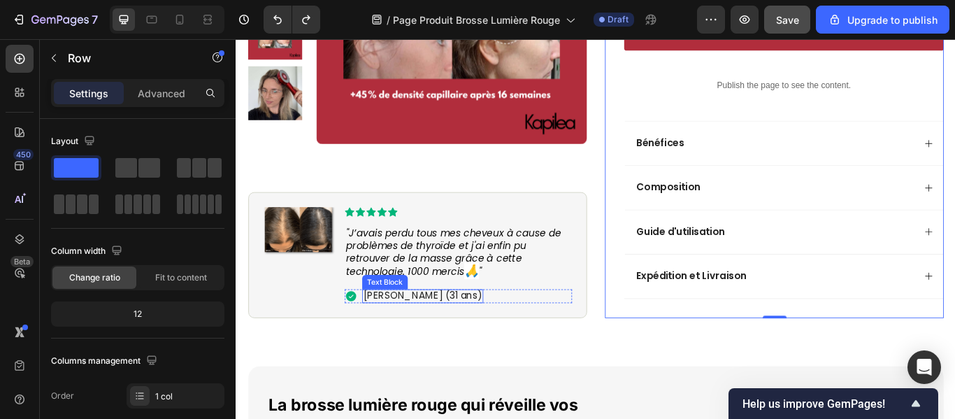
click at [427, 346] on p "[PERSON_NAME] (31 ans)" at bounding box center [453, 338] width 138 height 15
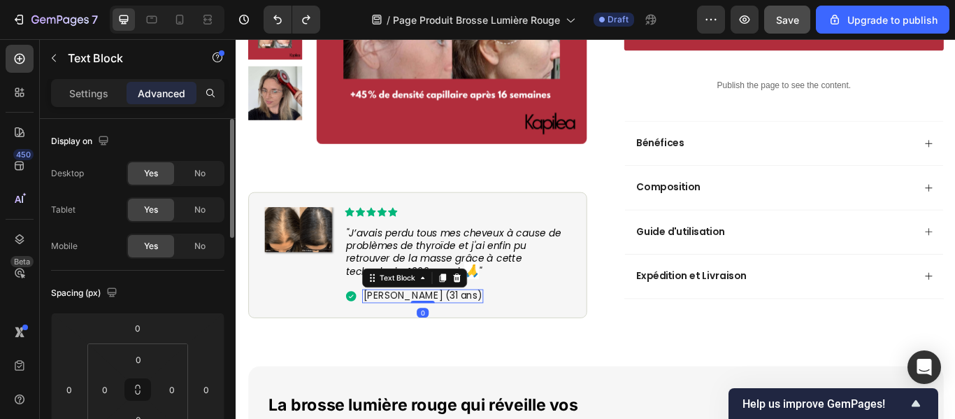
scroll to position [0, 0]
click at [83, 101] on div "Settings" at bounding box center [89, 93] width 70 height 22
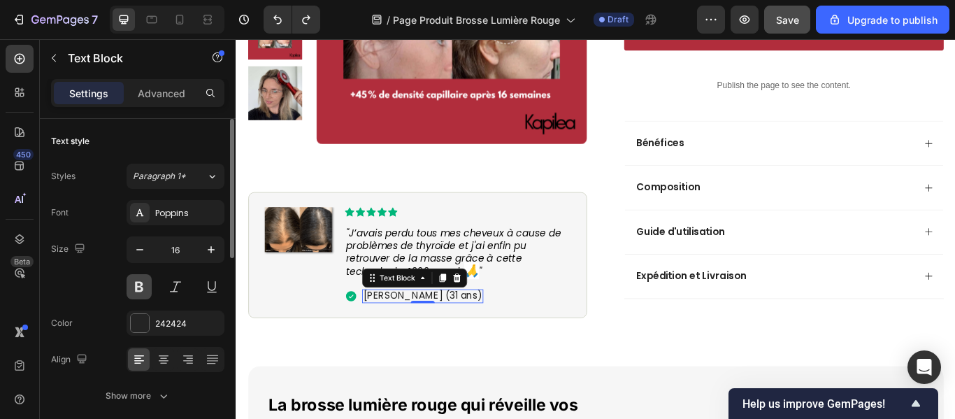
click at [137, 285] on button at bounding box center [139, 286] width 25 height 25
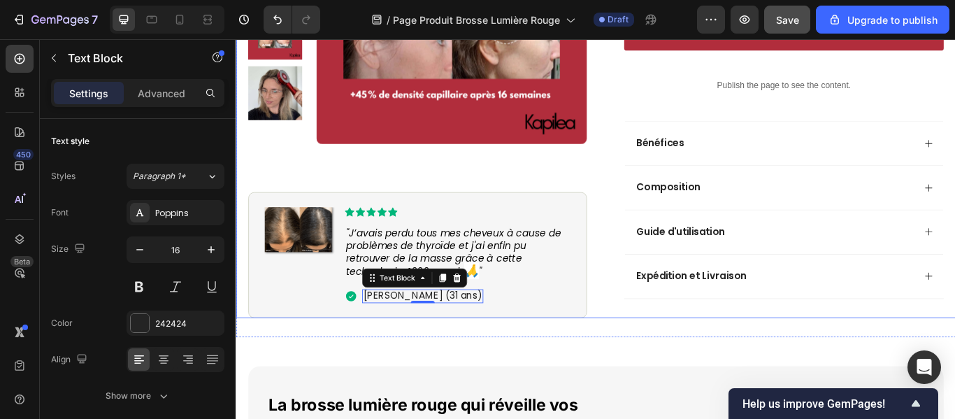
click at [653, 364] on div "Product Images Image Icon Icon Icon Icon Icon Icon List "J’avais perdu tous mes…" at bounding box center [655, 21] width 839 height 688
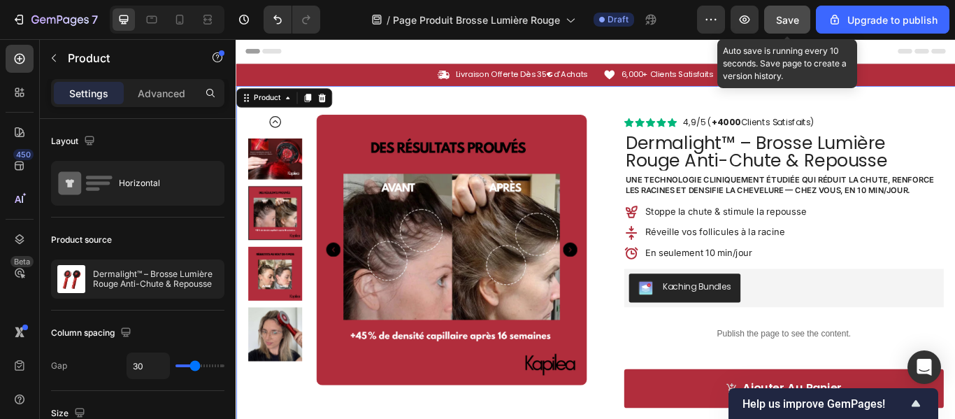
click at [778, 27] on button "Save" at bounding box center [787, 20] width 46 height 28
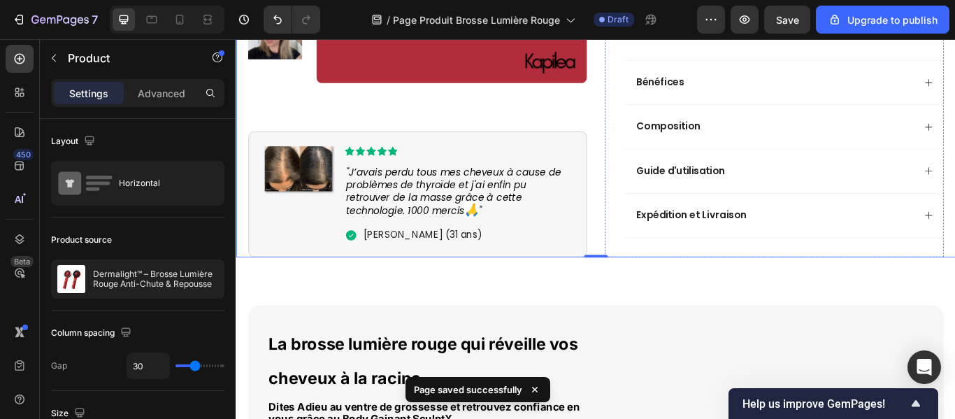
scroll to position [488, 0]
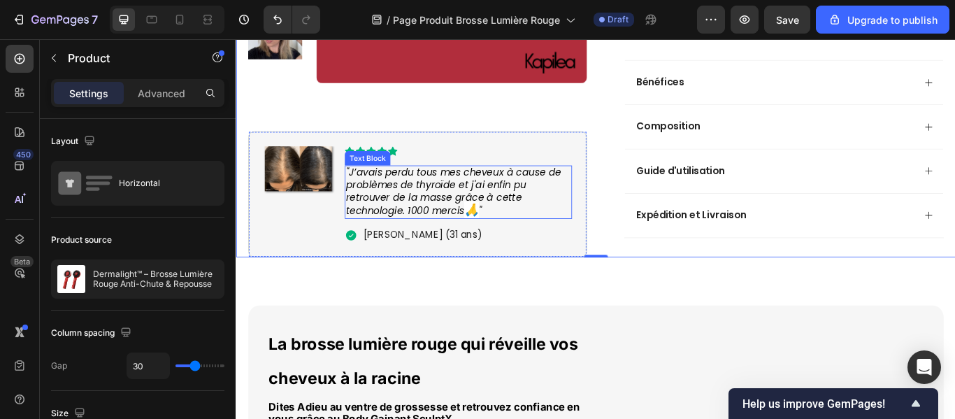
click at [460, 247] on span ""J’avais perdu tous mes cheveux à cause de problèmes de thyroïde et j'ai enfin …" at bounding box center [489, 216] width 251 height 61
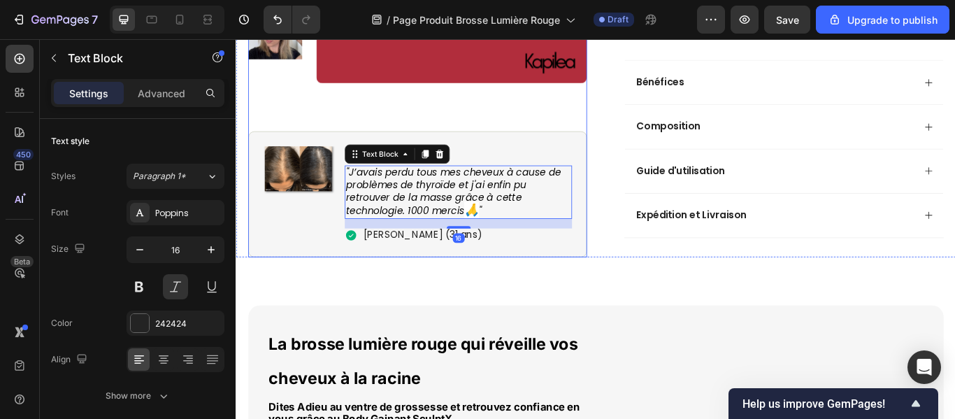
click at [420, 293] on div "Product Images Image Icon Icon Icon Icon Icon Icon List "J’avais perdu tous mes…" at bounding box center [447, 34] width 395 height 518
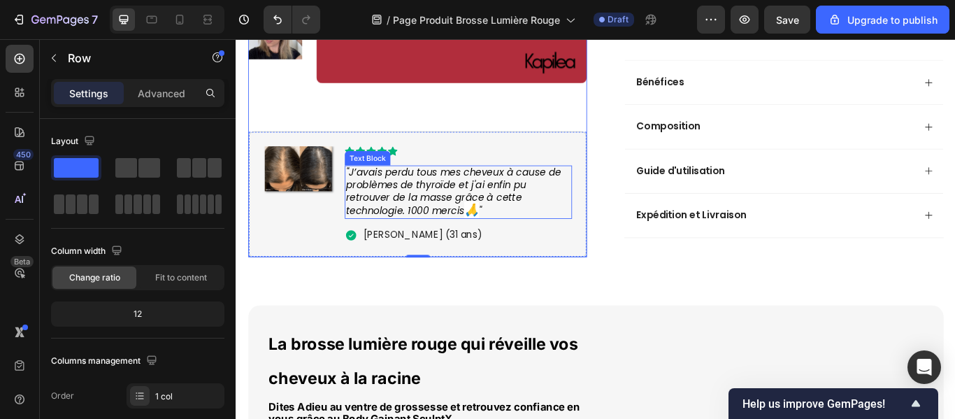
click at [414, 232] on span ""J’avais perdu tous mes cheveux à cause de problèmes de thyroïde et j'ai enfin …" at bounding box center [489, 216] width 251 height 61
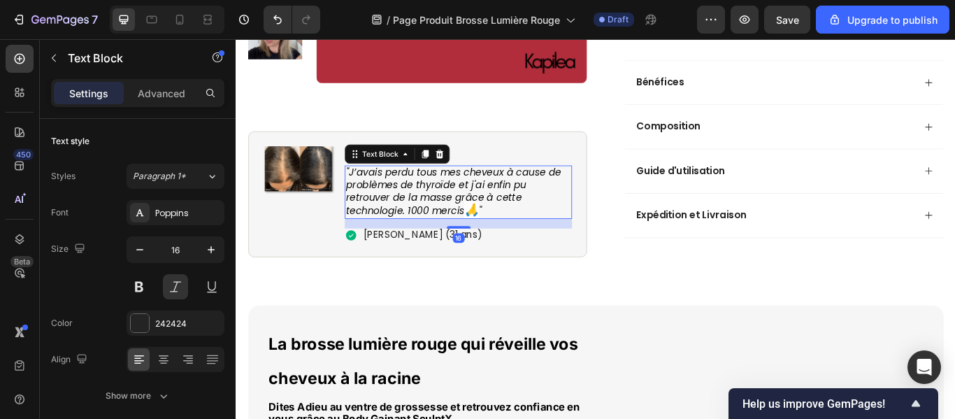
click at [388, 232] on span ""J’avais perdu tous mes cheveux à cause de problèmes de thyroïde et j'ai enfin …" at bounding box center [489, 216] width 251 height 61
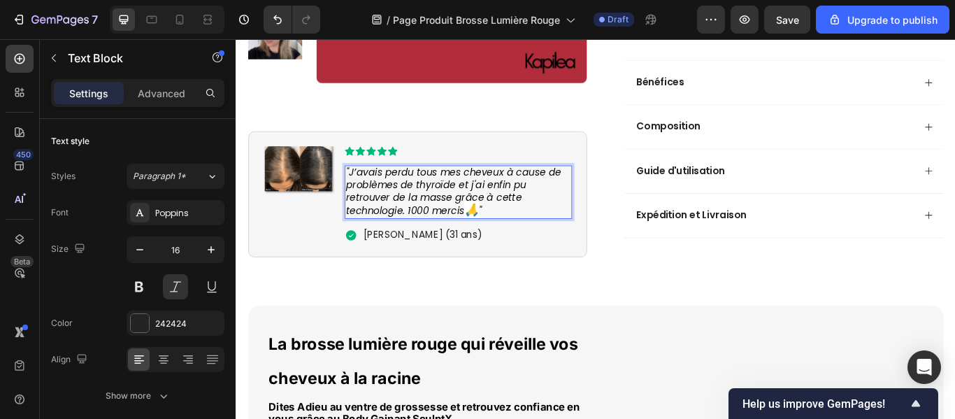
click at [377, 234] on span ""J’avais perdu tous mes cheveux à cause de problèmes de thyroïde et j'ai enfin …" at bounding box center [489, 216] width 251 height 61
click at [391, 237] on span ""J’avais perdu tous mes cheveux à cause de problèmes de thyroïde et j'ai enfin …" at bounding box center [489, 216] width 251 height 61
click at [407, 232] on span ""J’avais perdu tous mes cheveux à cause de problèmes de thyroïde et j'ai enfin …" at bounding box center [489, 216] width 251 height 61
click at [572, 247] on p ""J’ai perdu tous mes cheveux à cause de problèmes de thyroïde et j'ai enfin pu …" at bounding box center [495, 216] width 262 height 59
click at [480, 247] on span ""J’ai perdu tous mes cheveux à cause de problèmes de thyroïde et j'ai enfin pu …" at bounding box center [480, 216] width 232 height 61
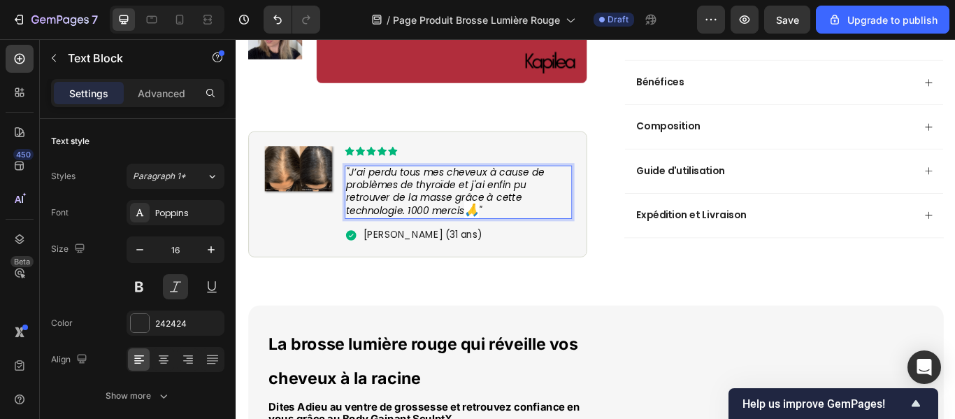
click at [480, 247] on span ""J’ai perdu tous mes cheveux à cause de problèmes de thyroïde et j'ai enfin pu …" at bounding box center [480, 216] width 232 height 61
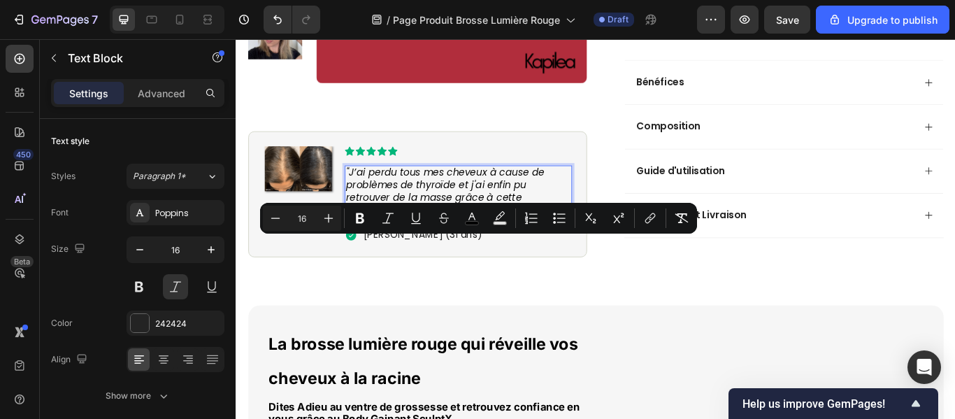
click at [515, 248] on span "🙏" at bounding box center [509, 238] width 17 height 20
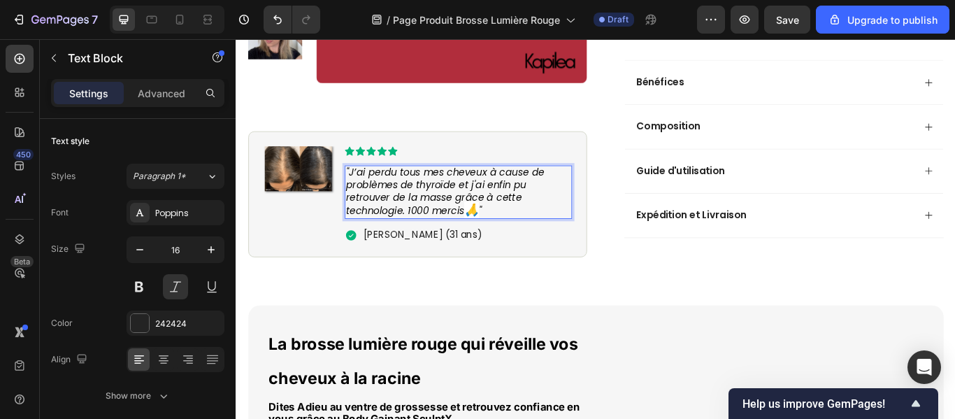
click at [515, 248] on span "🙏" at bounding box center [509, 238] width 17 height 20
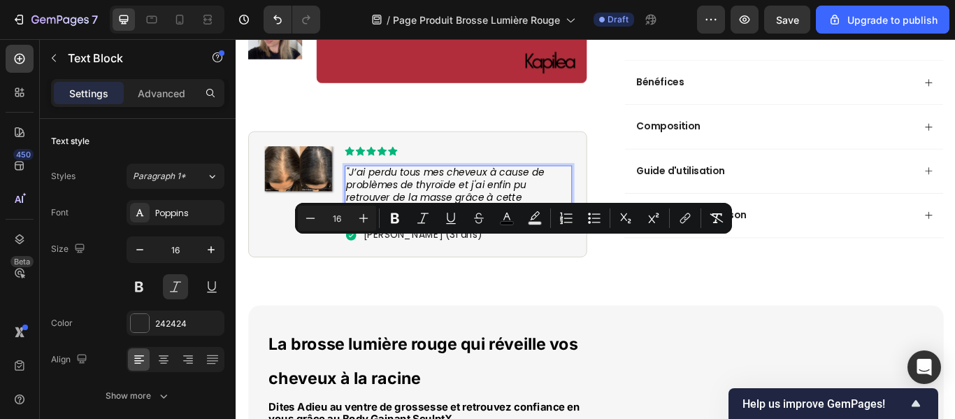
click at [513, 248] on span "🙏" at bounding box center [509, 238] width 17 height 20
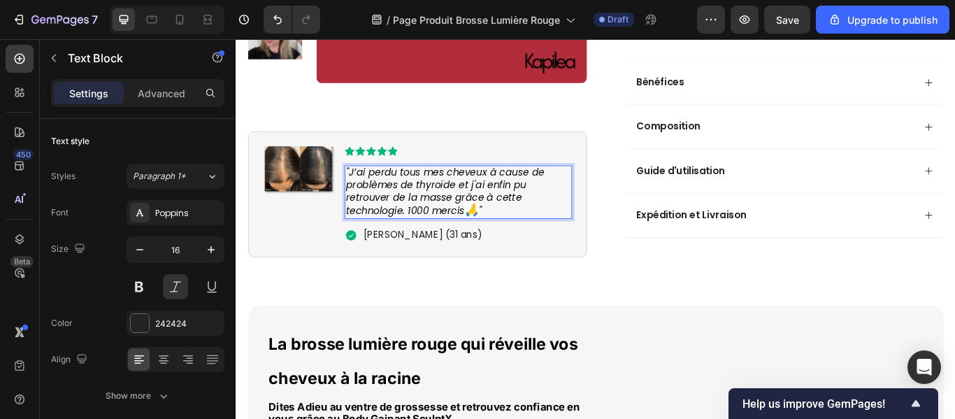
click at [513, 248] on span "🙏" at bounding box center [509, 238] width 17 height 20
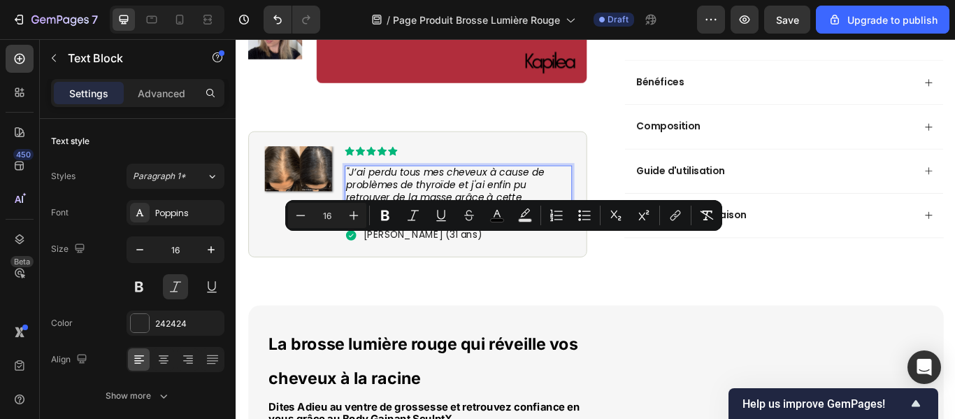
click at [492, 247] on span ""J’ai perdu tous mes cheveux à cause de problèmes de thyroïde et j'ai enfin pu …" at bounding box center [480, 216] width 232 height 61
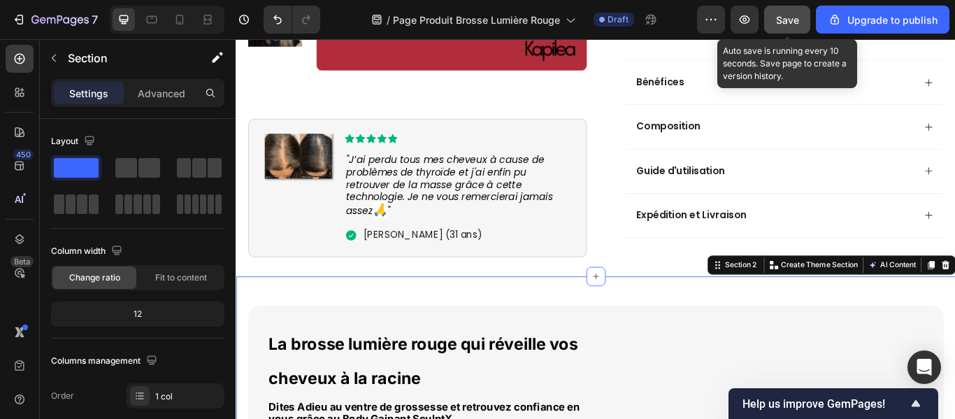
click at [806, 10] on button "Save" at bounding box center [787, 20] width 46 height 28
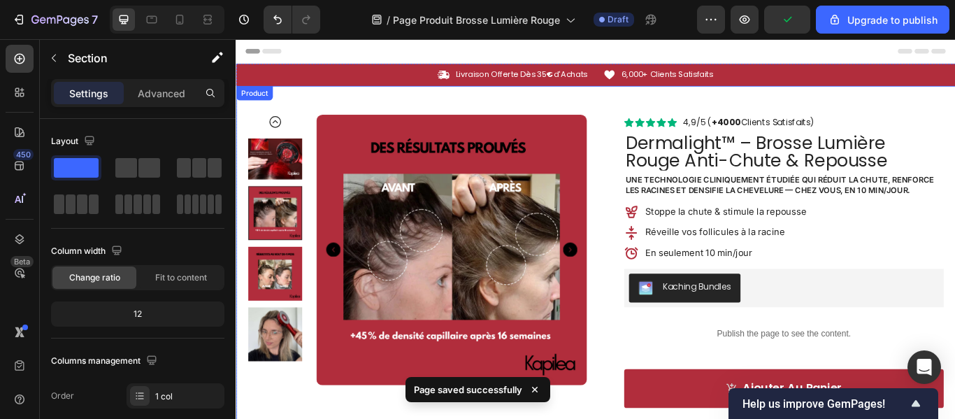
scroll to position [12, 0]
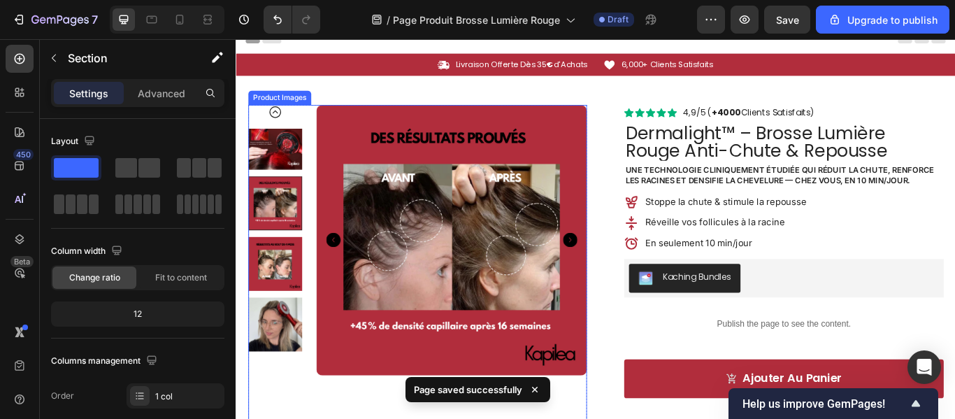
click at [623, 274] on icon "Carousel Next Arrow" at bounding box center [625, 272] width 17 height 17
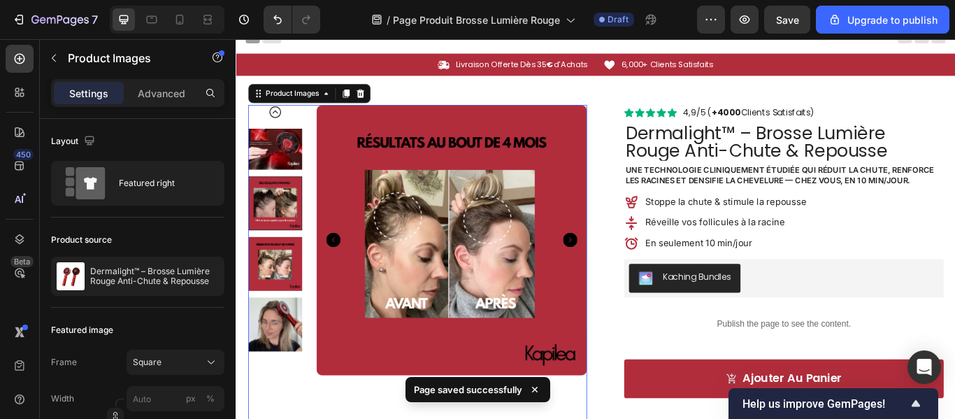
click at [623, 274] on icon "Carousel Next Arrow" at bounding box center [625, 272] width 17 height 17
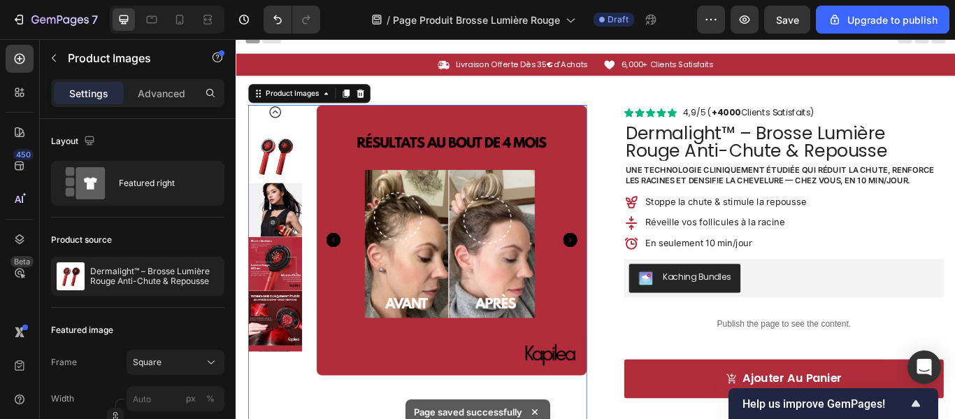
click at [623, 274] on icon "Carousel Next Arrow" at bounding box center [625, 272] width 17 height 17
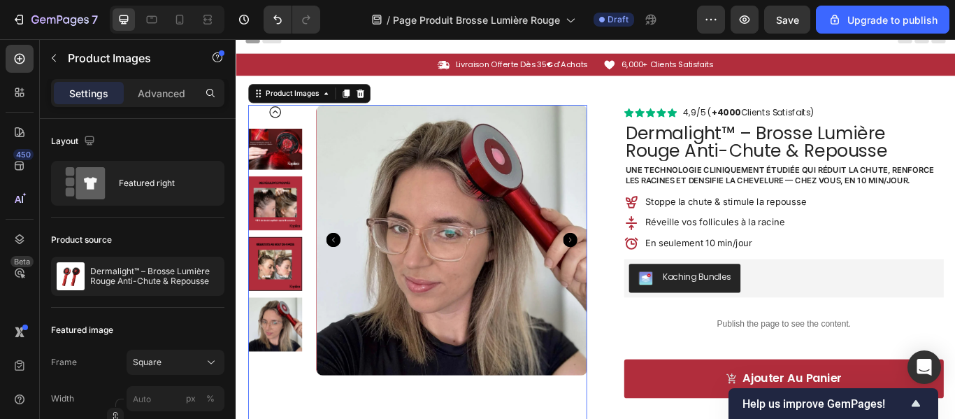
click at [623, 274] on icon "Carousel Next Arrow" at bounding box center [625, 272] width 17 height 17
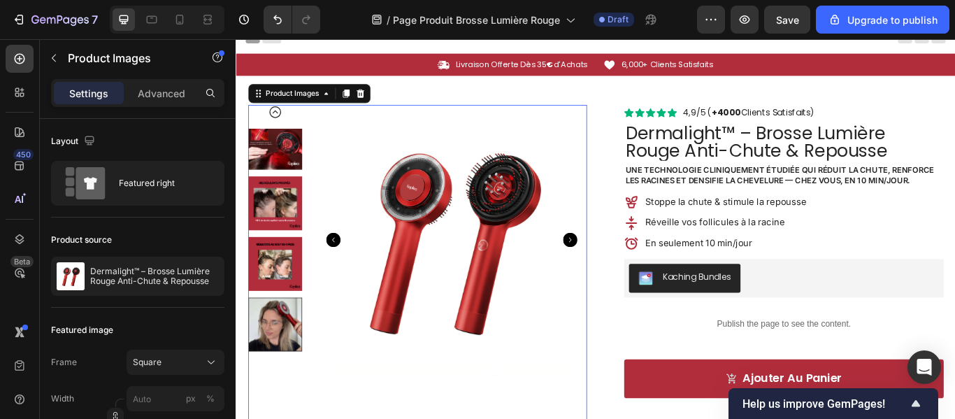
click at [623, 274] on icon "Carousel Next Arrow" at bounding box center [625, 272] width 17 height 17
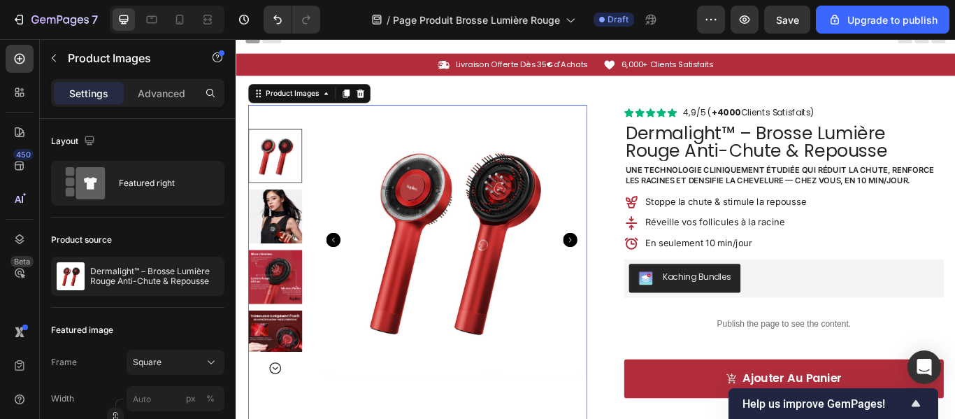
click at [620, 275] on icon "Carousel Next Arrow" at bounding box center [625, 272] width 17 height 17
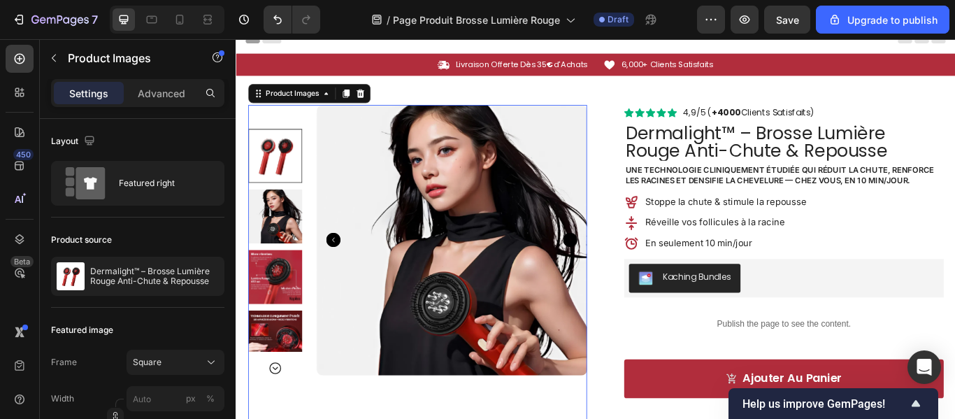
click at [351, 270] on icon "Carousel Back Arrow" at bounding box center [349, 272] width 17 height 17
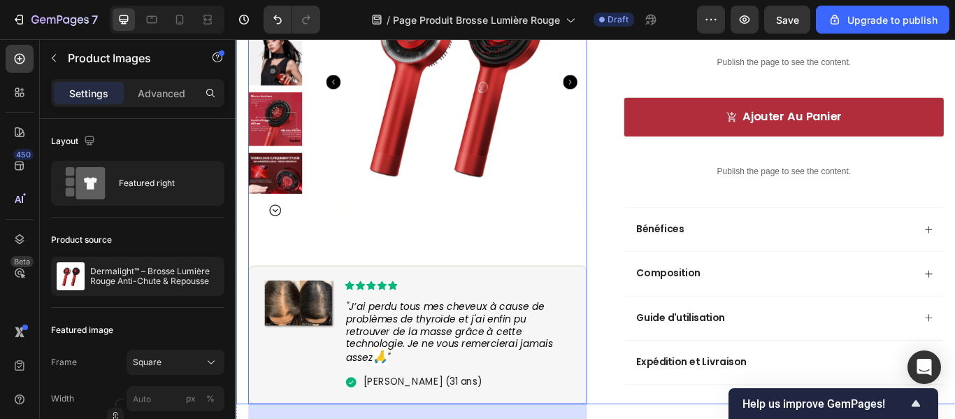
scroll to position [413, 0]
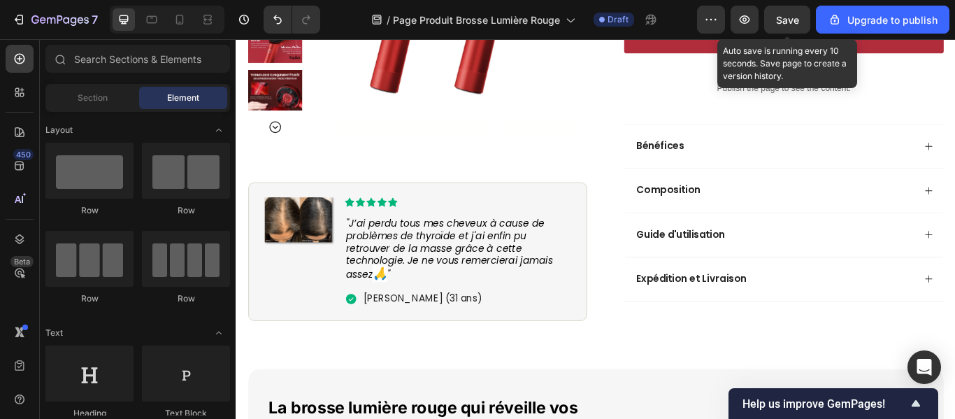
click at [794, 22] on span "Save" at bounding box center [787, 20] width 23 height 12
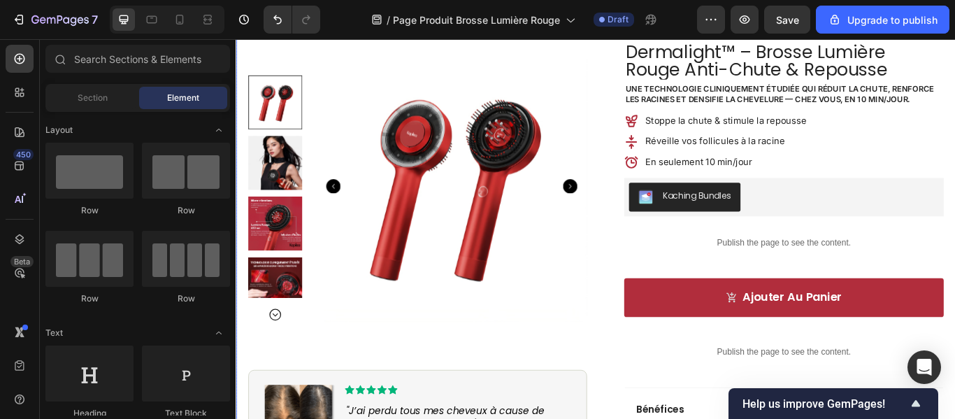
scroll to position [0, 0]
